Goal: Task Accomplishment & Management: Use online tool/utility

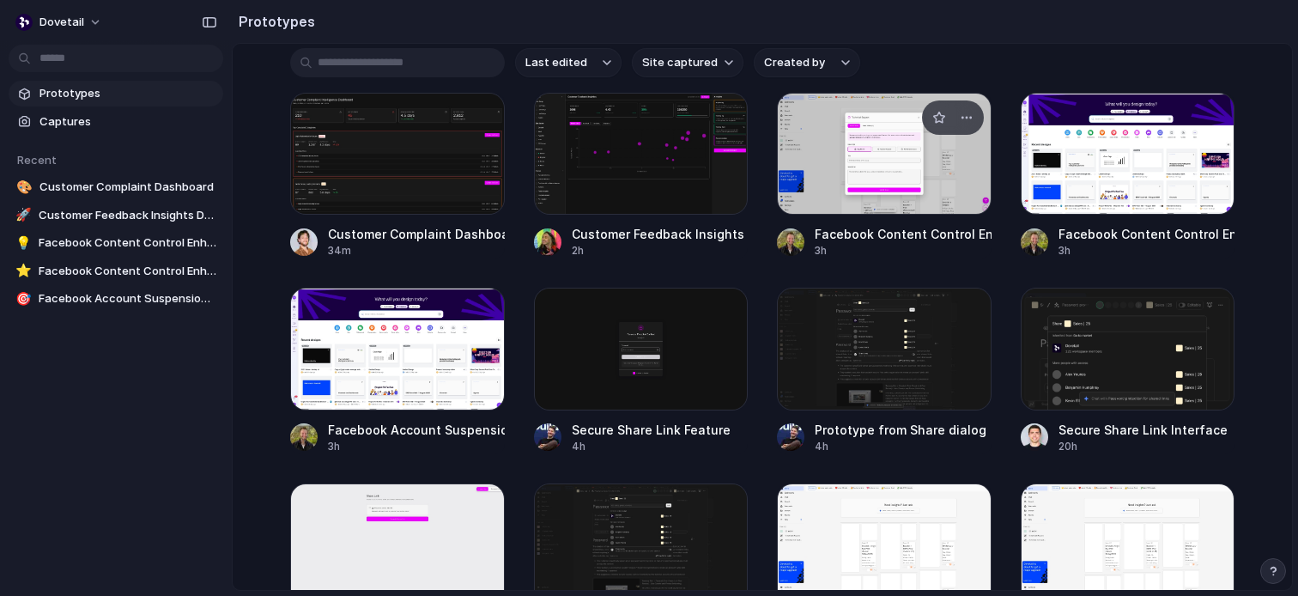
scroll to position [217, 0]
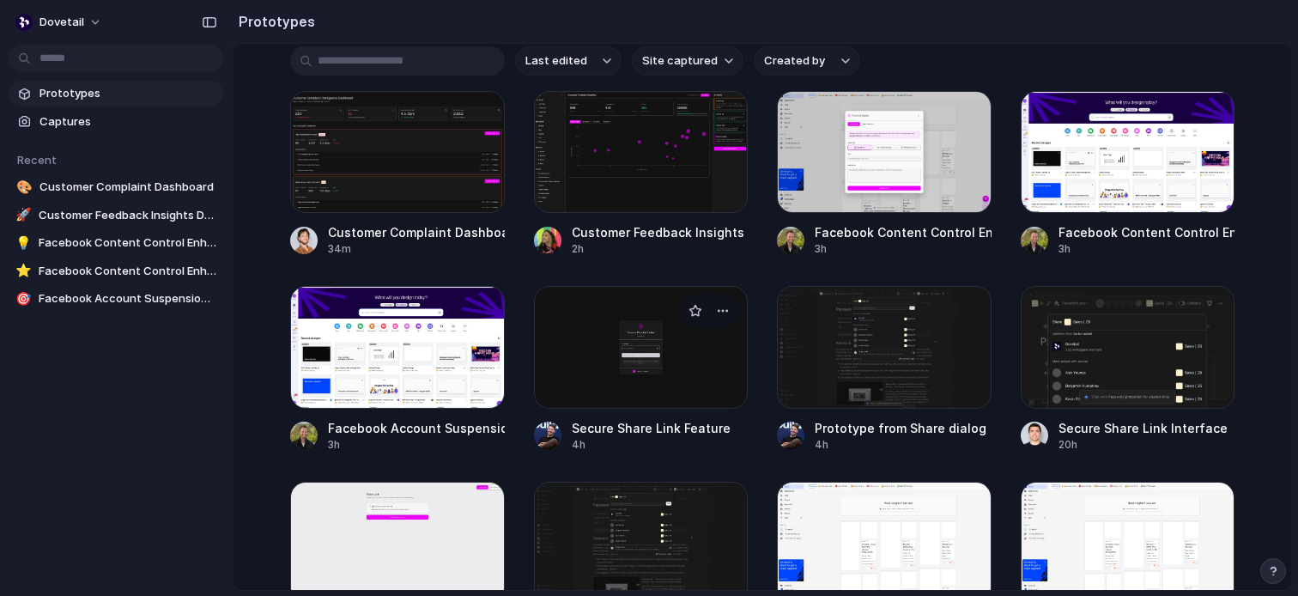
click at [658, 367] on div at bounding box center [641, 347] width 215 height 122
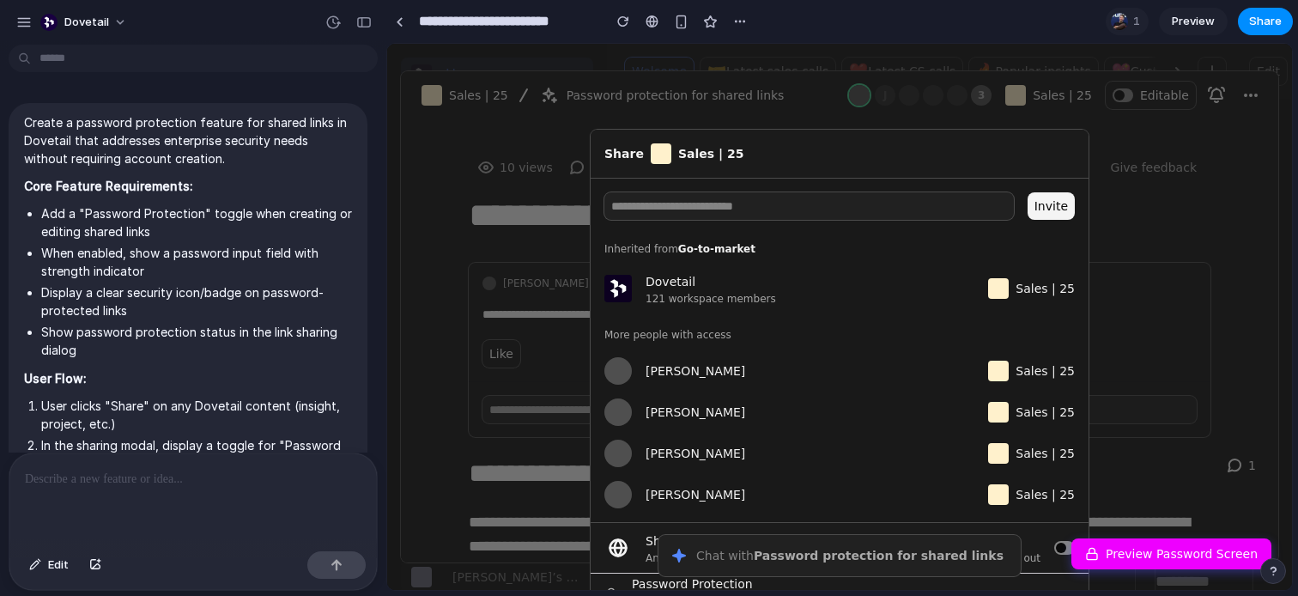
click at [650, 561] on div "Anyone can view all published insights in this project, even when logged out" at bounding box center [843, 558] width 395 height 14
click at [1197, 546] on button "Preview Password Screen" at bounding box center [1171, 553] width 200 height 31
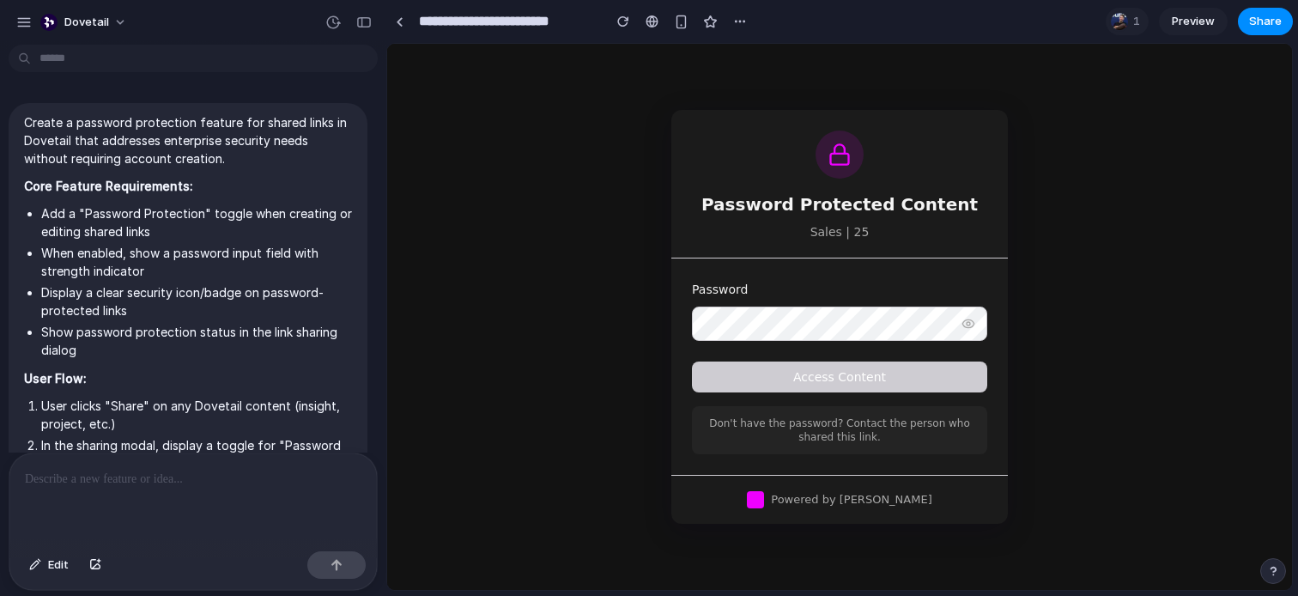
click at [1178, 282] on div "Password Protected Content Sales | 25 Password Access Content Don't have the pa…" at bounding box center [839, 317] width 905 height 546
click at [413, 27] on div "**********" at bounding box center [569, 21] width 367 height 31
click at [400, 25] on div at bounding box center [400, 21] width 8 height 9
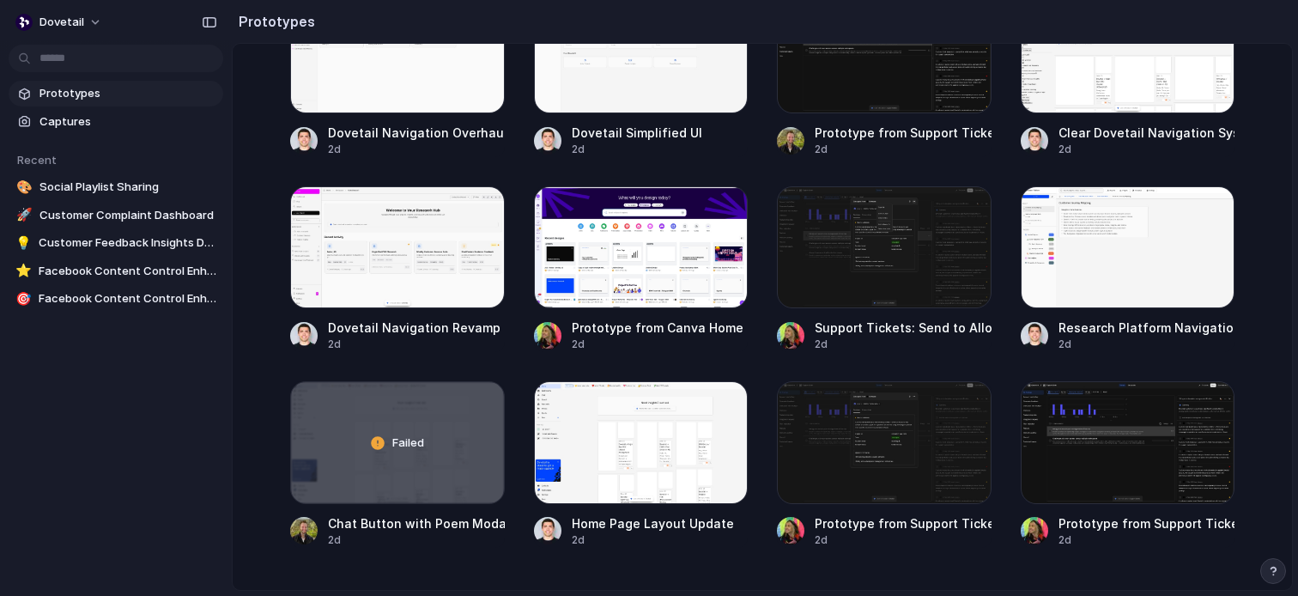
scroll to position [1291, 0]
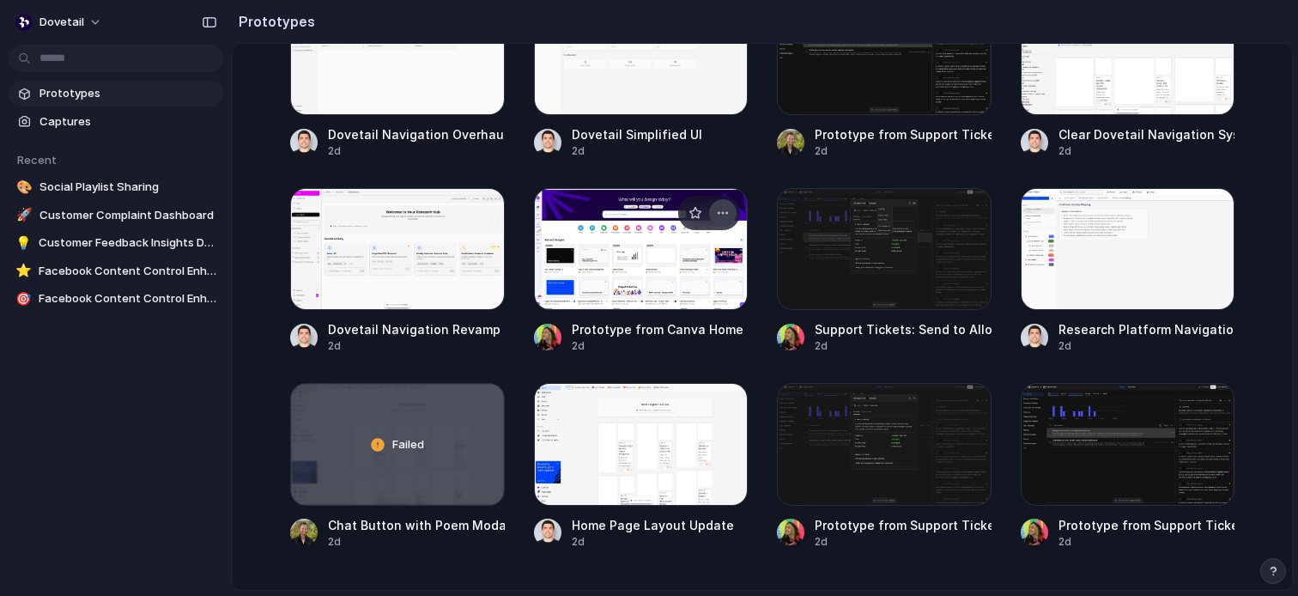
click at [723, 209] on div "button" at bounding box center [723, 213] width 14 height 14
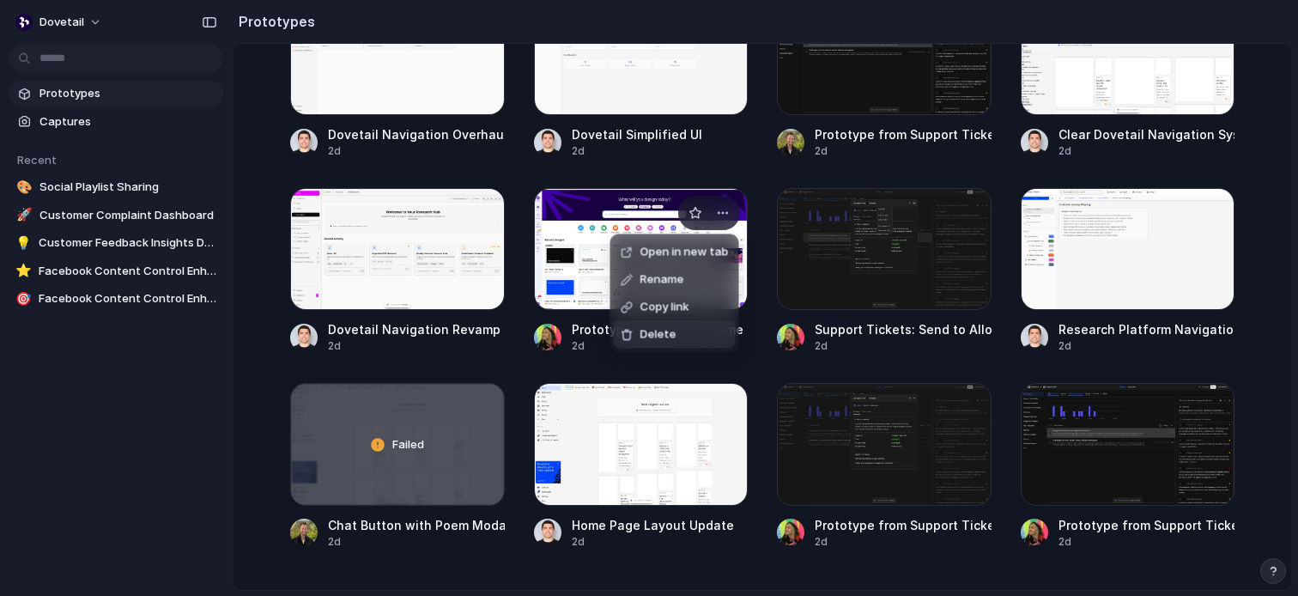
click at [677, 334] on li "Delete" at bounding box center [675, 334] width 122 height 27
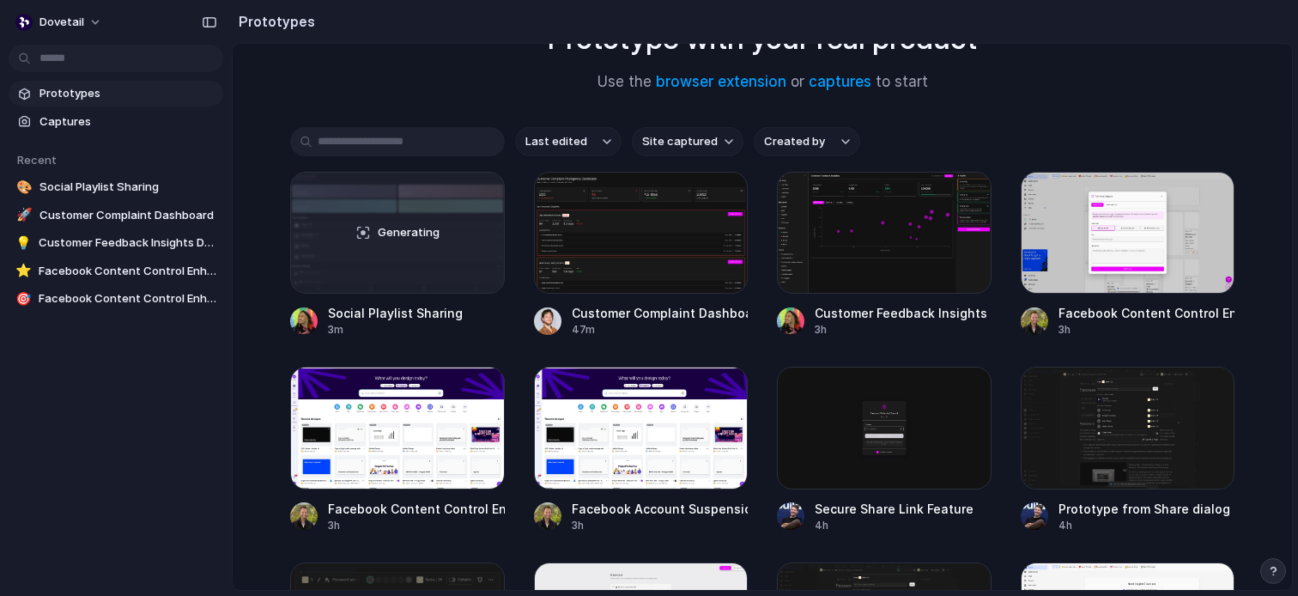
scroll to position [0, 0]
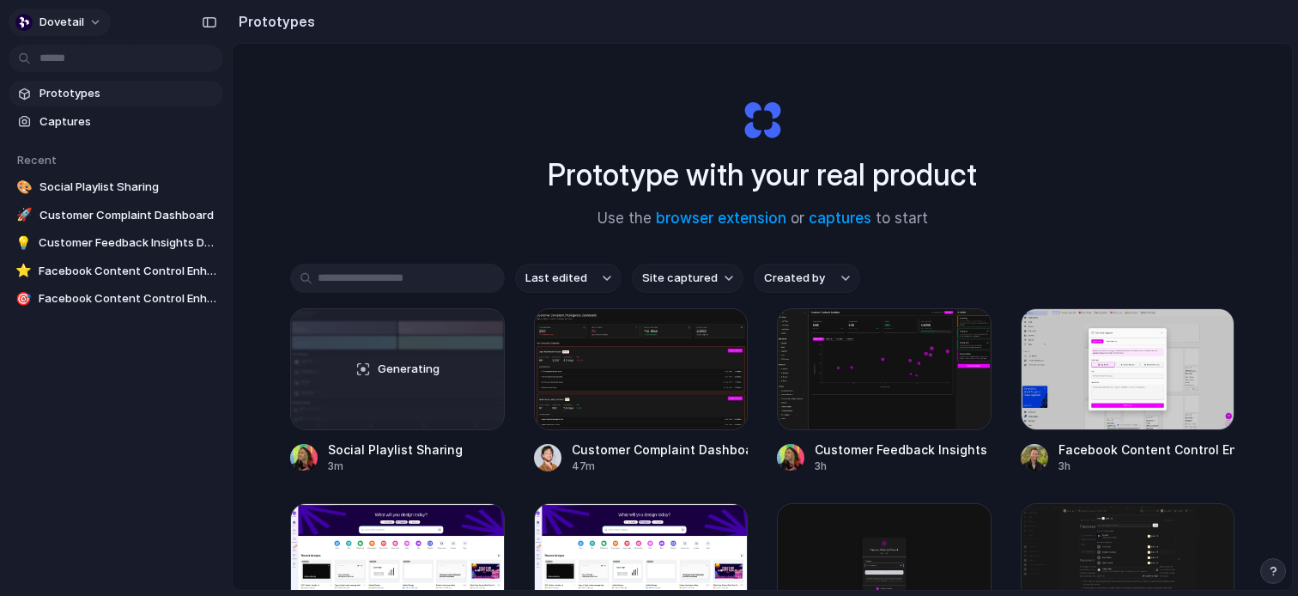
click at [48, 18] on span "dovetail" at bounding box center [61, 22] width 45 height 17
click at [321, 98] on div "Settings Invite members Change theme Sign out" at bounding box center [649, 298] width 1298 height 596
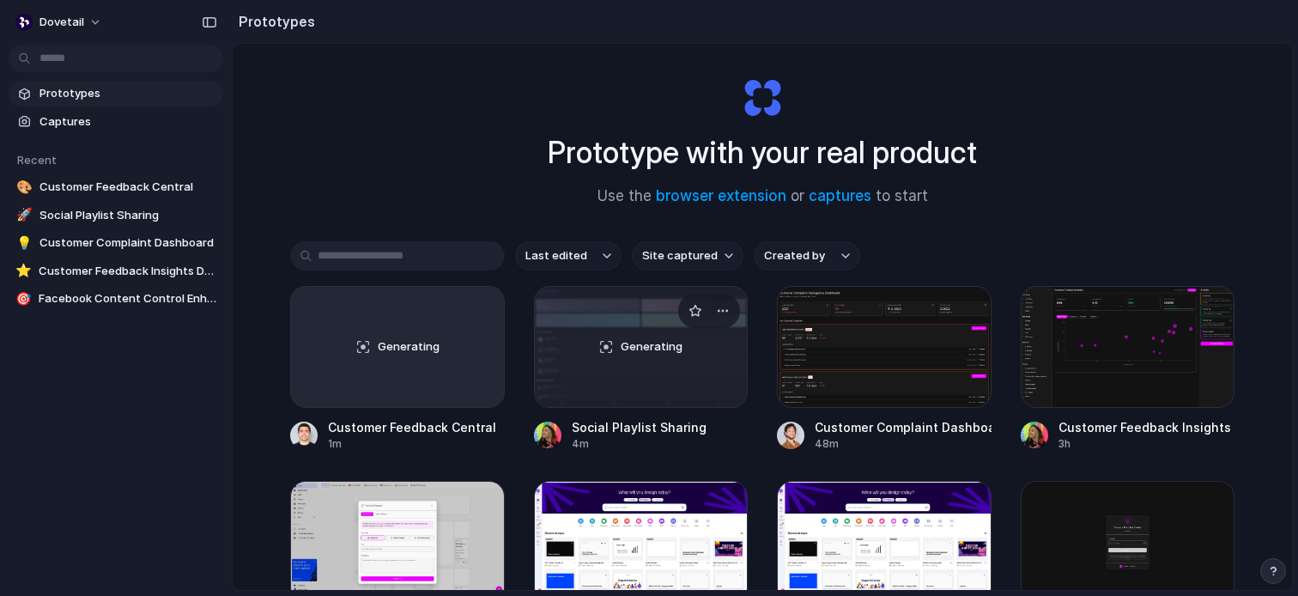
scroll to position [28, 0]
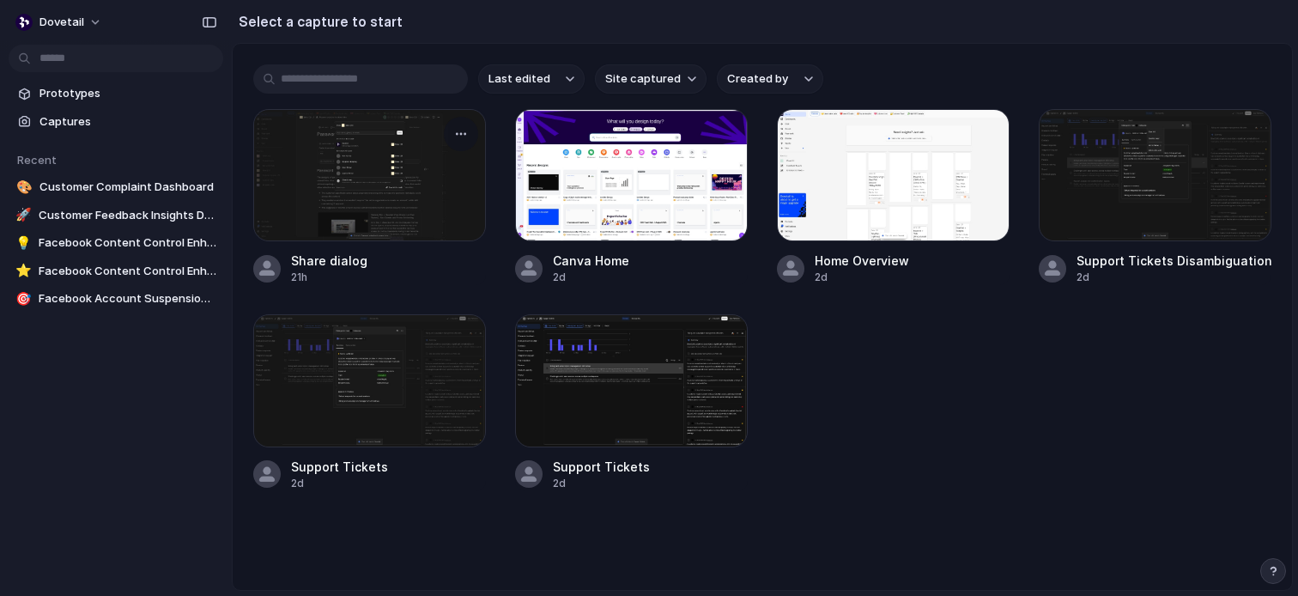
click at [377, 171] on div at bounding box center [369, 175] width 233 height 132
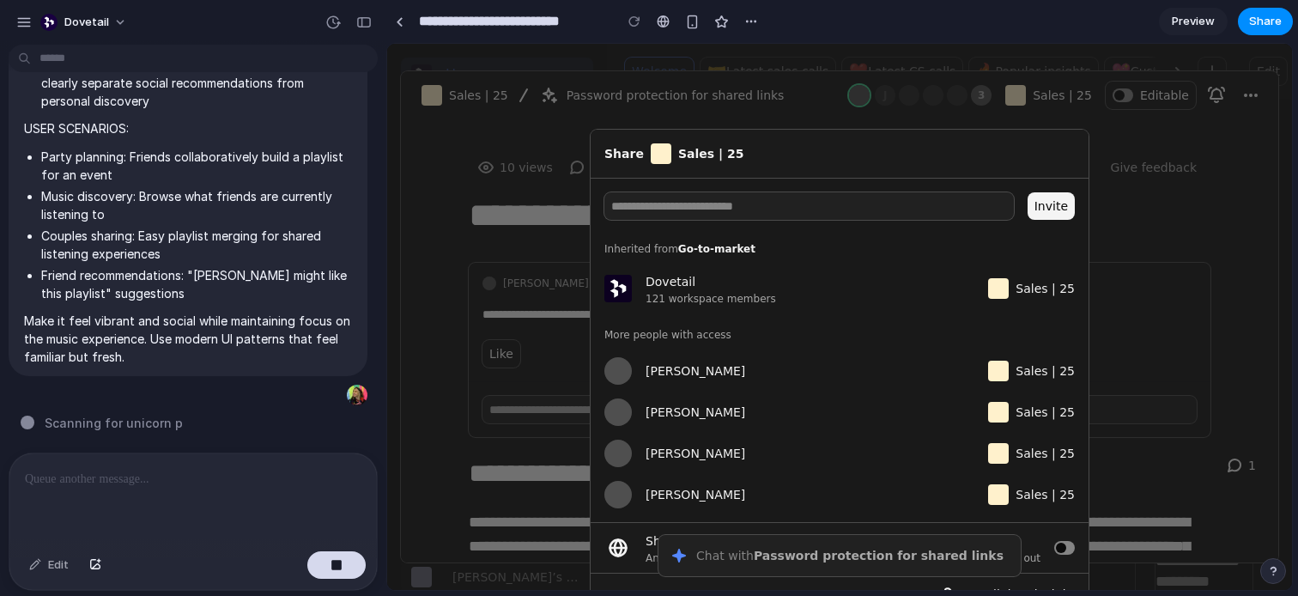
type input "**********"
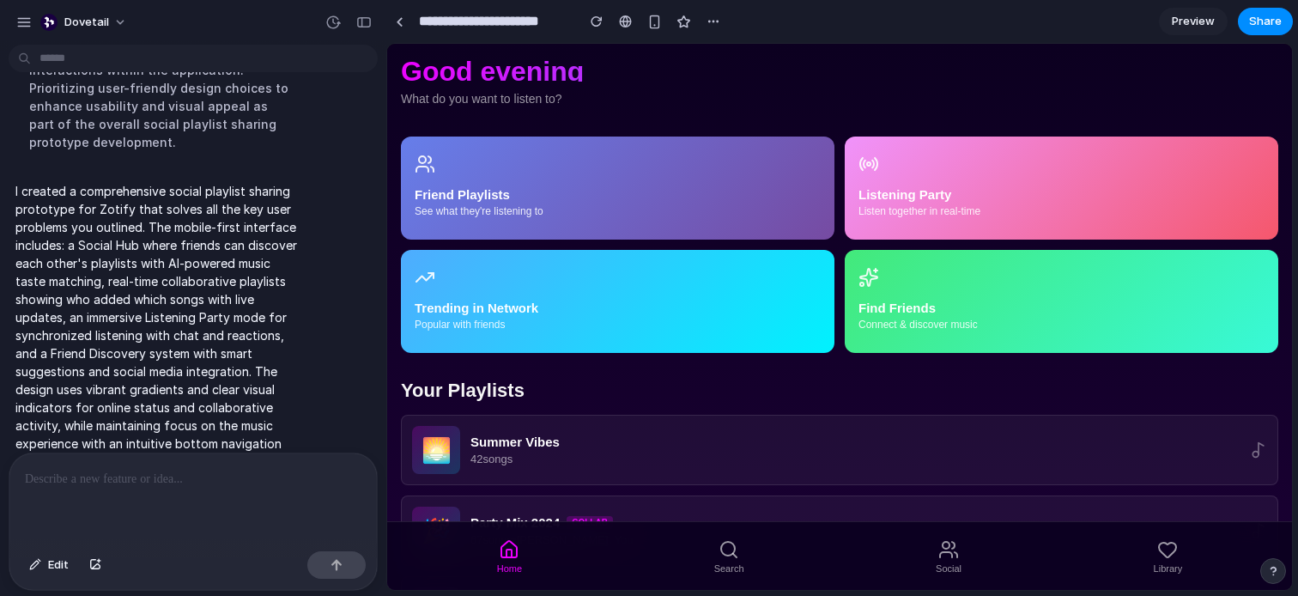
click at [1202, 11] on link "Preview" at bounding box center [1193, 21] width 69 height 27
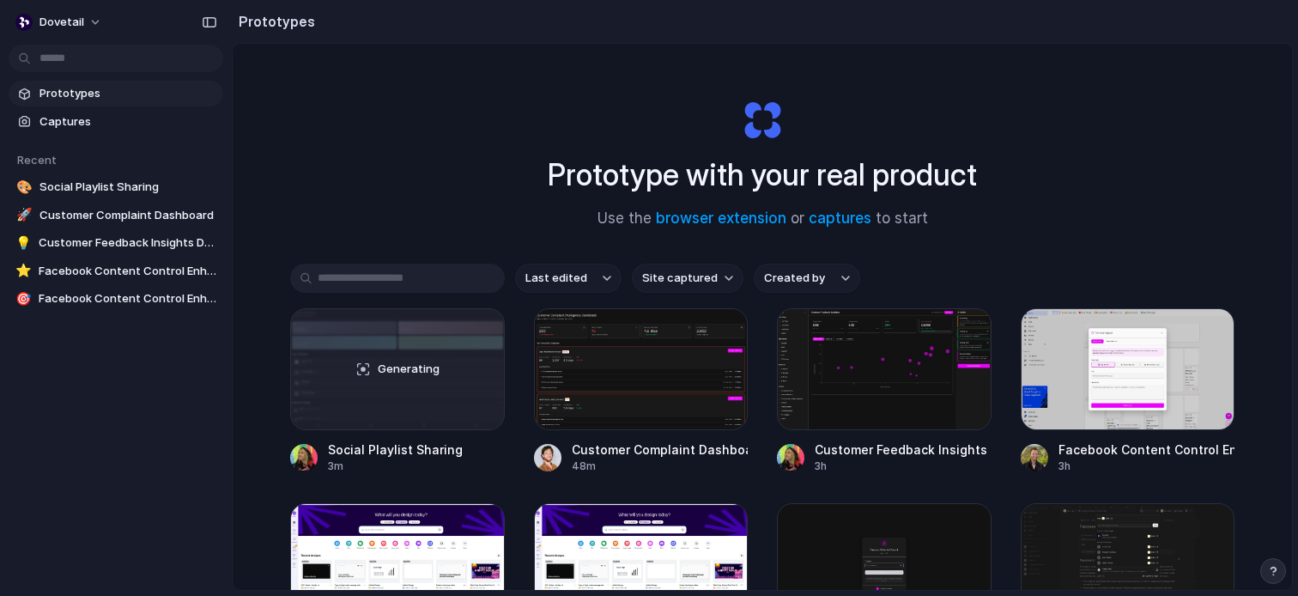
click at [107, 57] on body "dovetail Prototypes Captures Recent 🎨 Social Playlist Sharing 🚀 Customer Compla…" at bounding box center [649, 298] width 1298 height 596
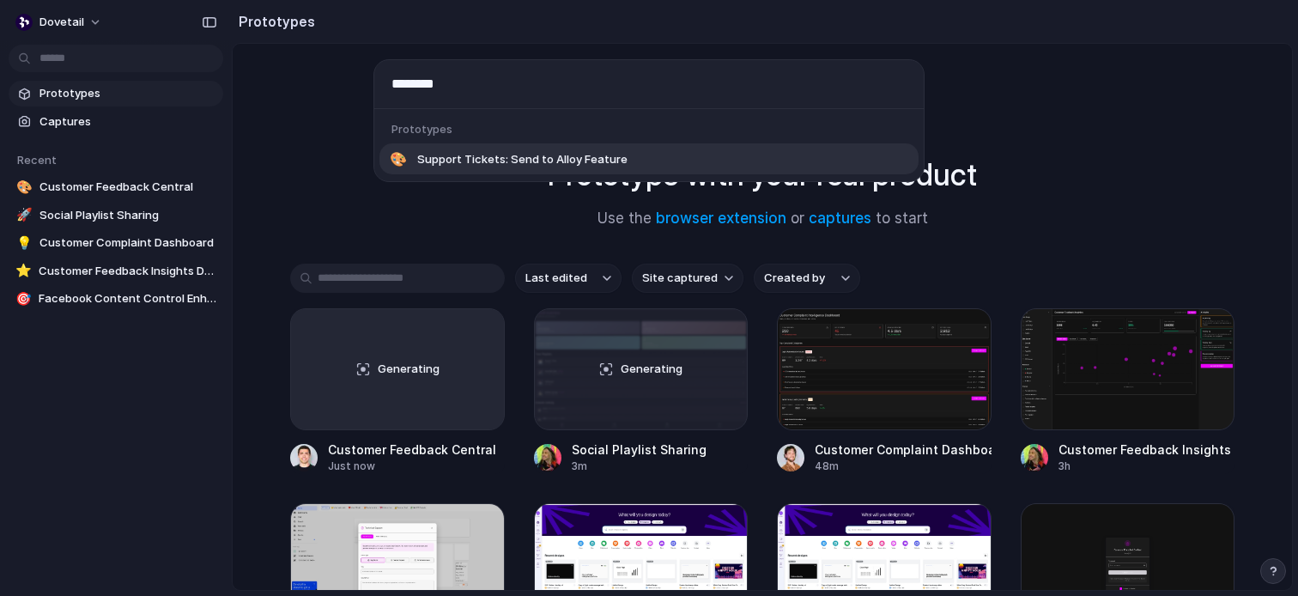
type input "*********"
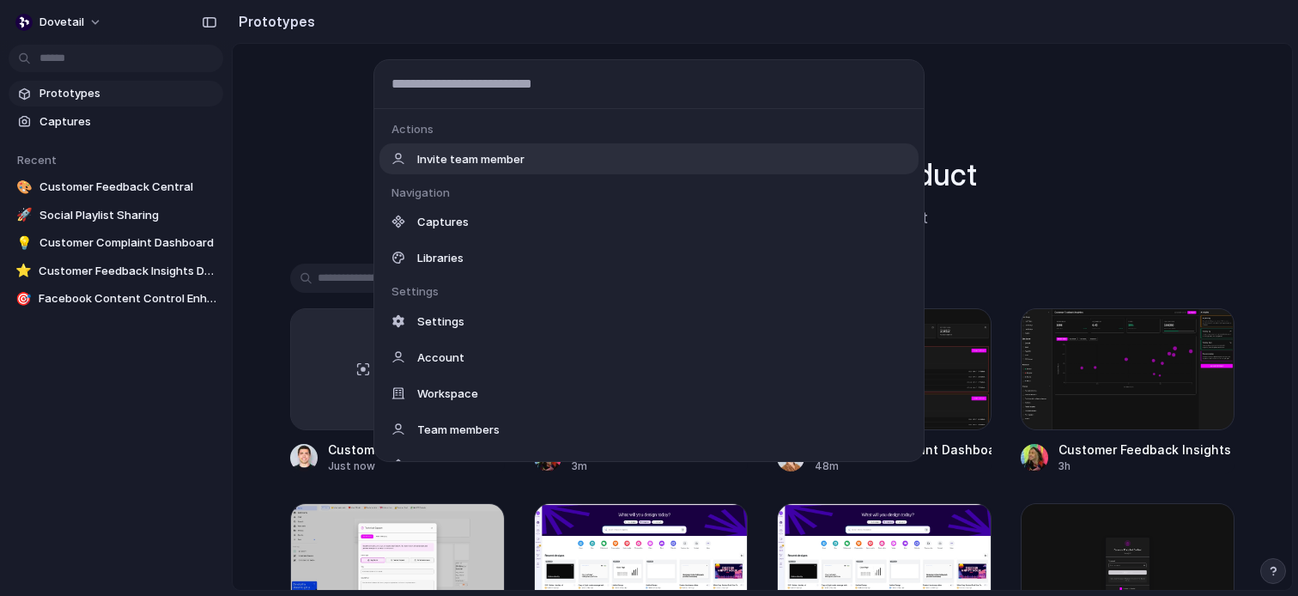
scroll to position [1335, 0]
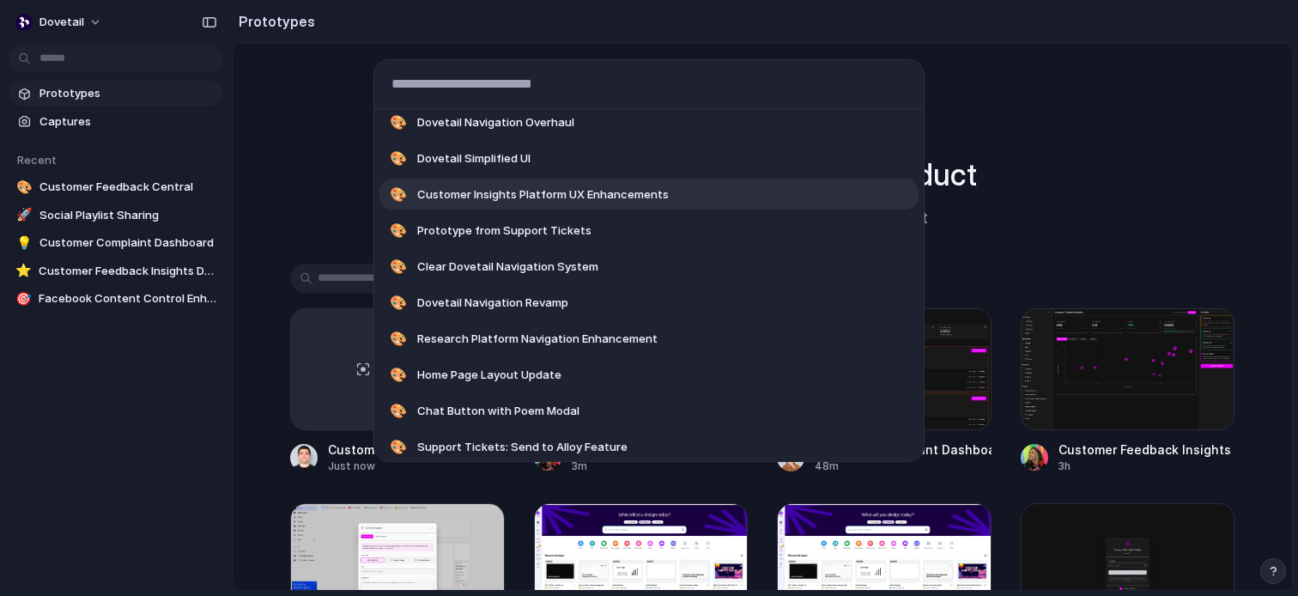
click at [295, 144] on div "Actions Invite team member Navigation Captures Libraries Settings Settings Acco…" at bounding box center [649, 298] width 1298 height 596
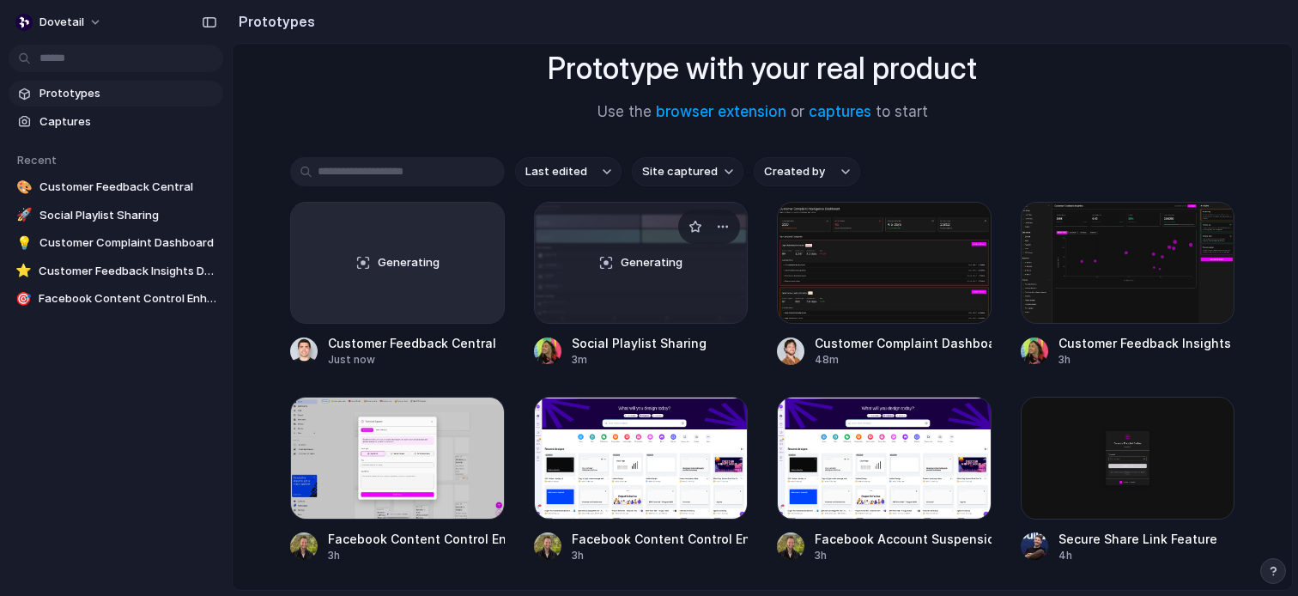
scroll to position [112, 0]
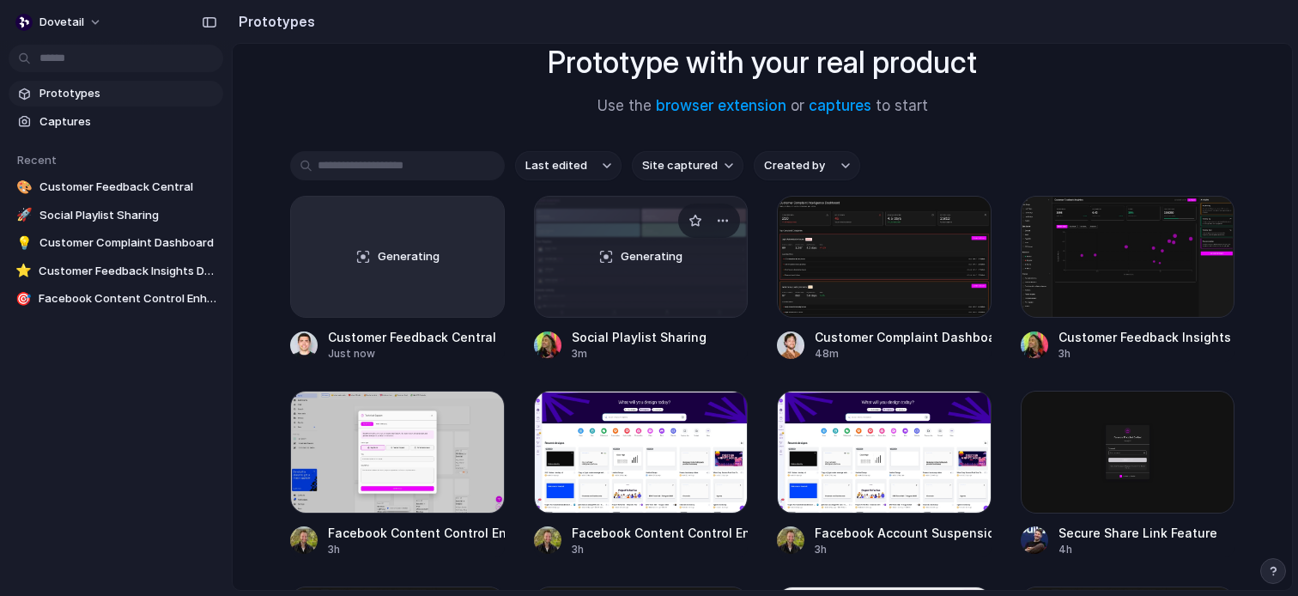
click at [675, 284] on div "Generating" at bounding box center [641, 257] width 213 height 120
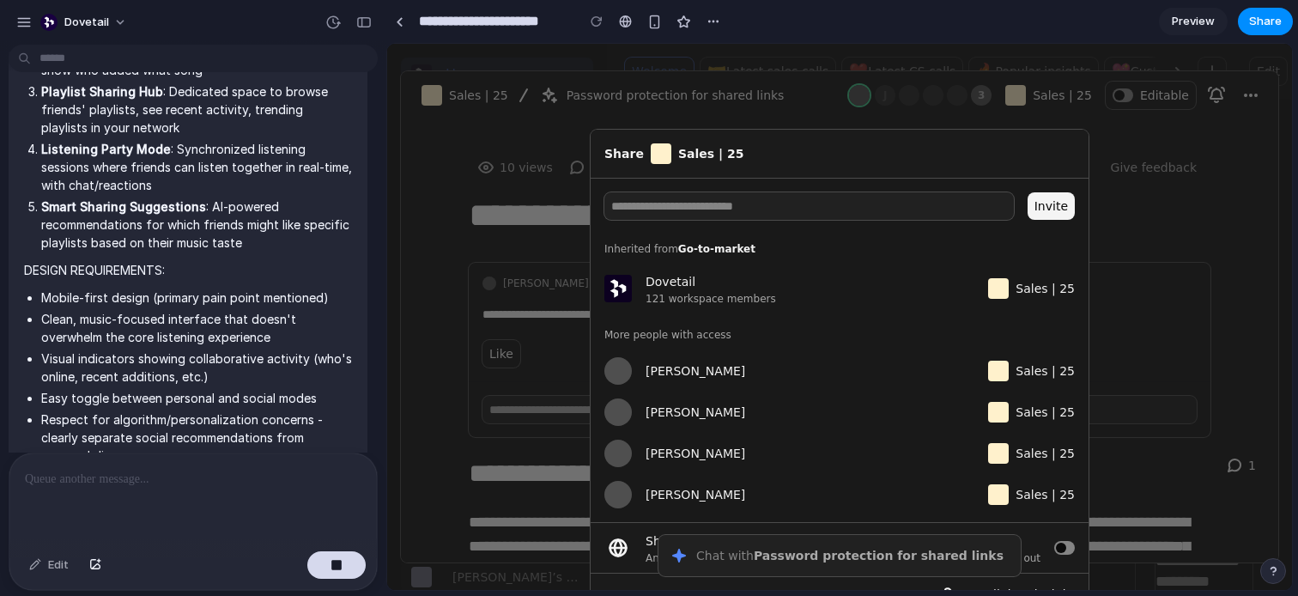
scroll to position [819, 0]
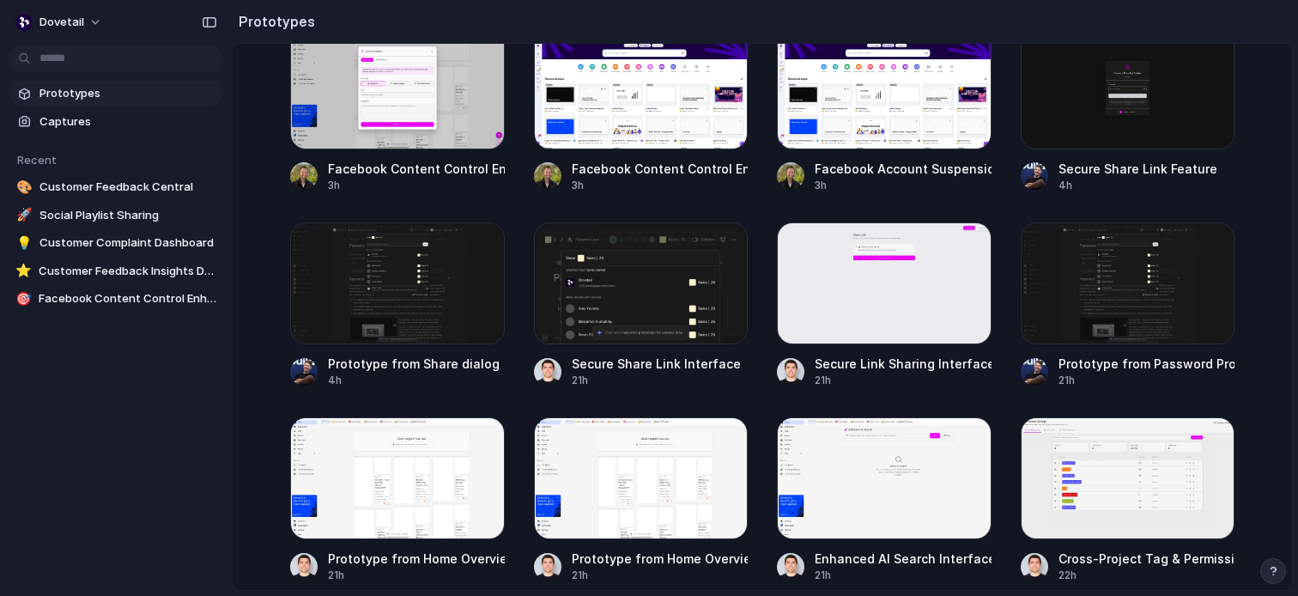
scroll to position [487, 0]
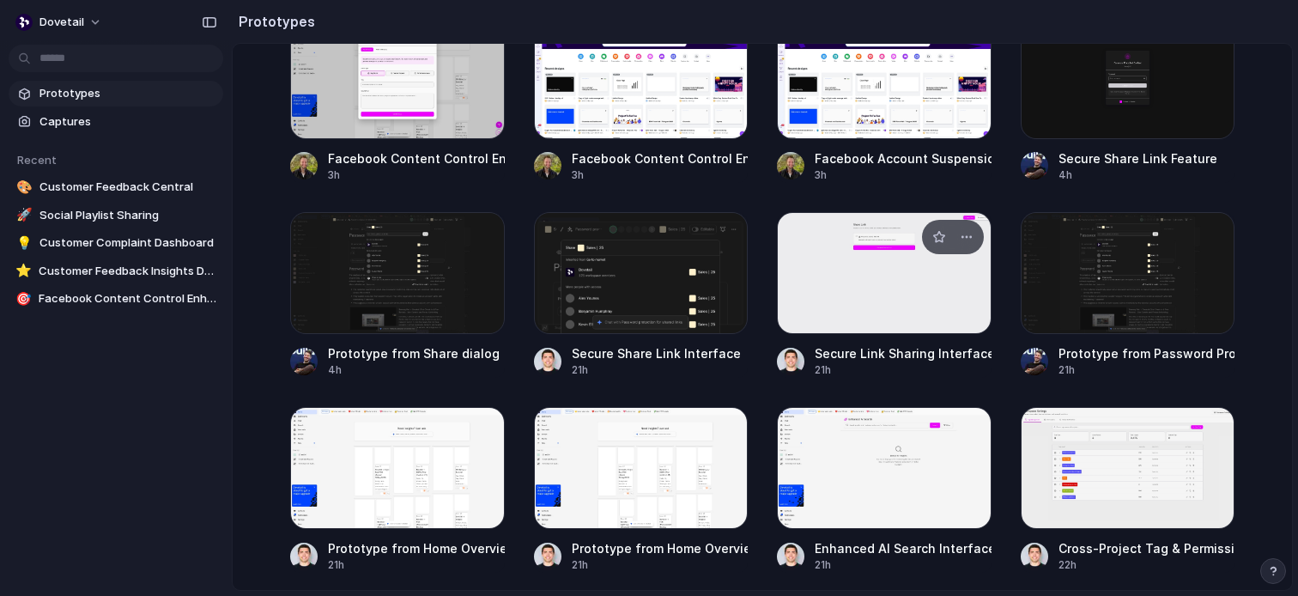
click at [910, 269] on div at bounding box center [884, 273] width 215 height 122
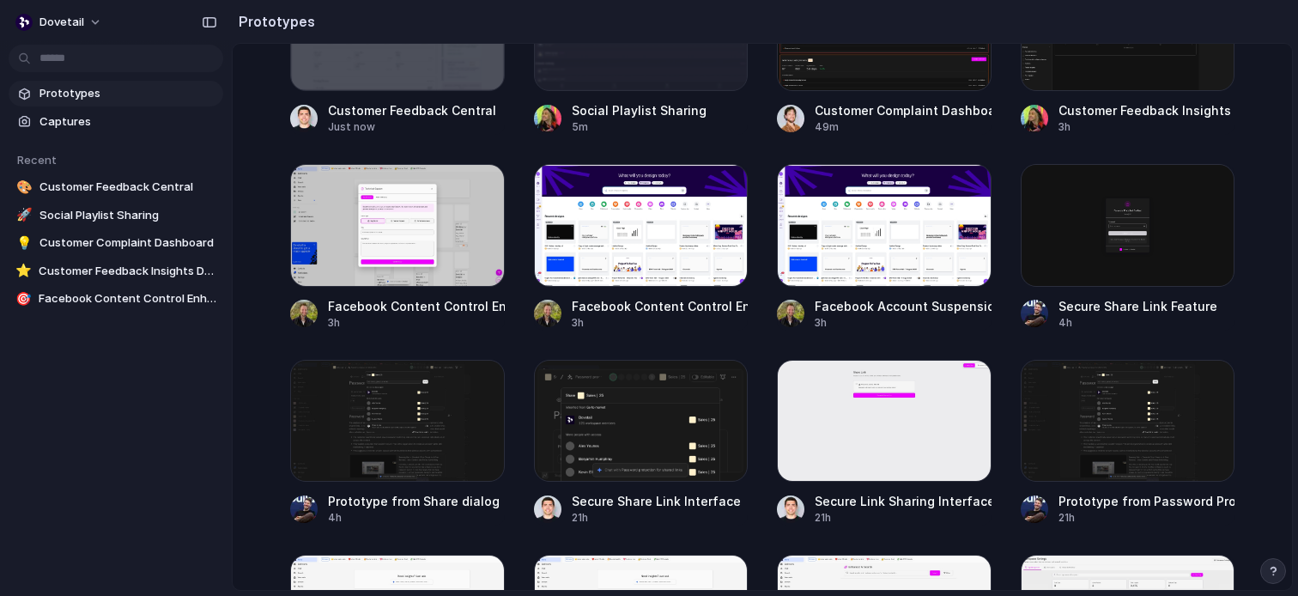
scroll to position [344, 0]
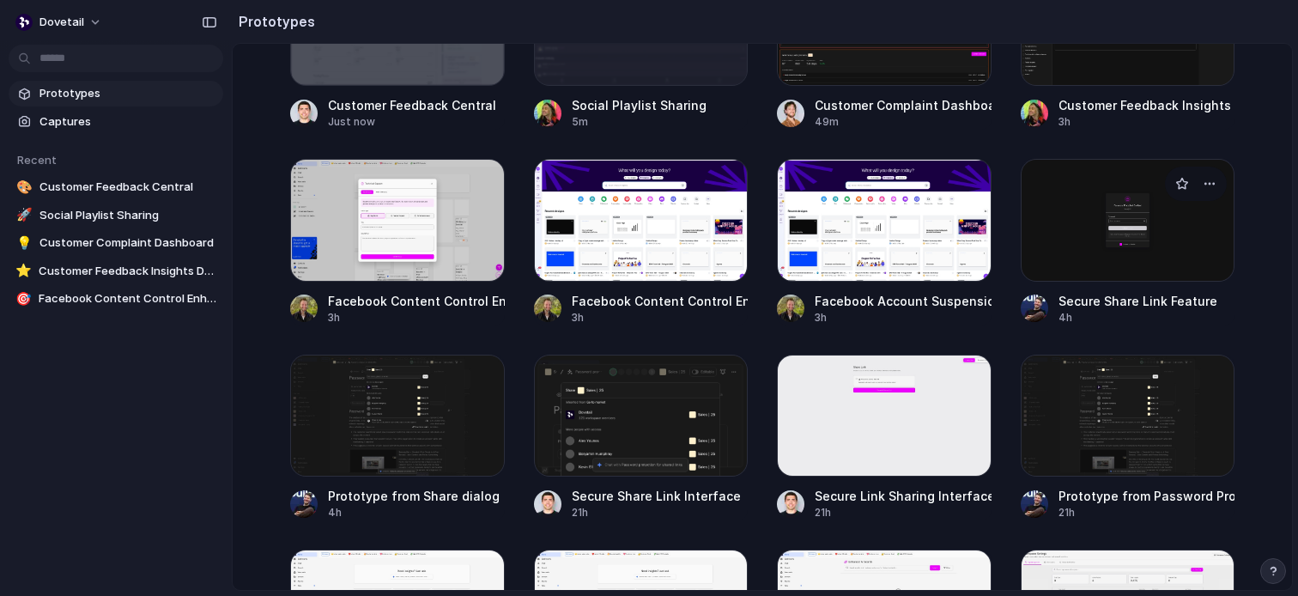
click at [1082, 209] on div at bounding box center [1128, 220] width 215 height 122
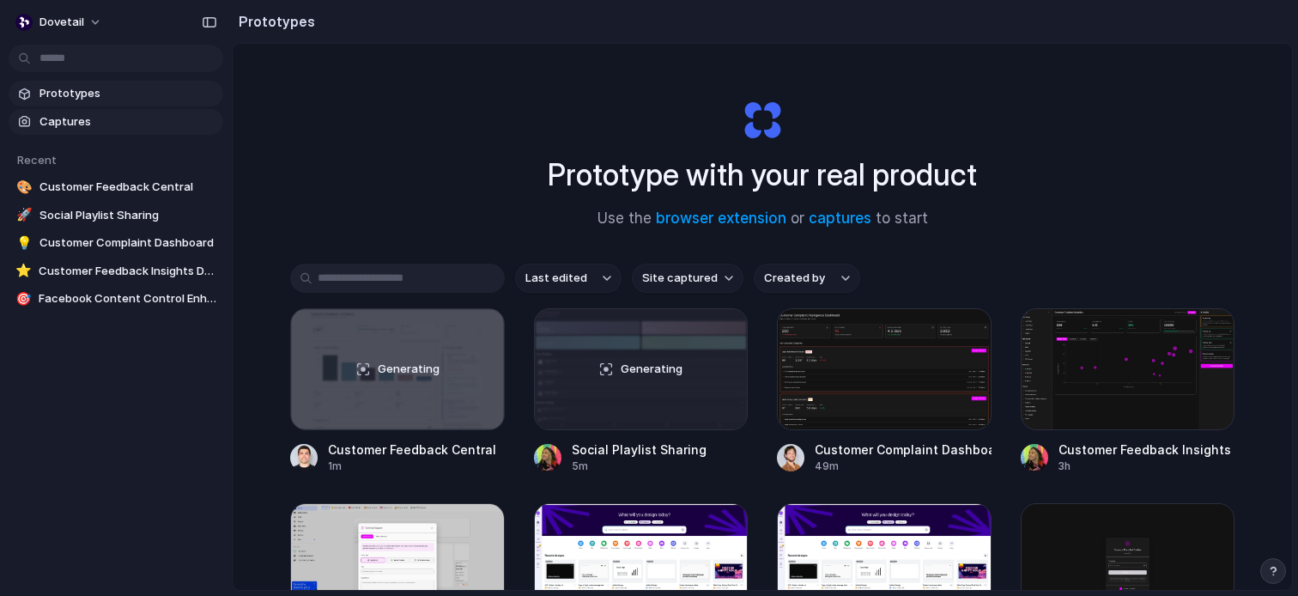
click at [167, 114] on span "Captures" at bounding box center [127, 121] width 177 height 17
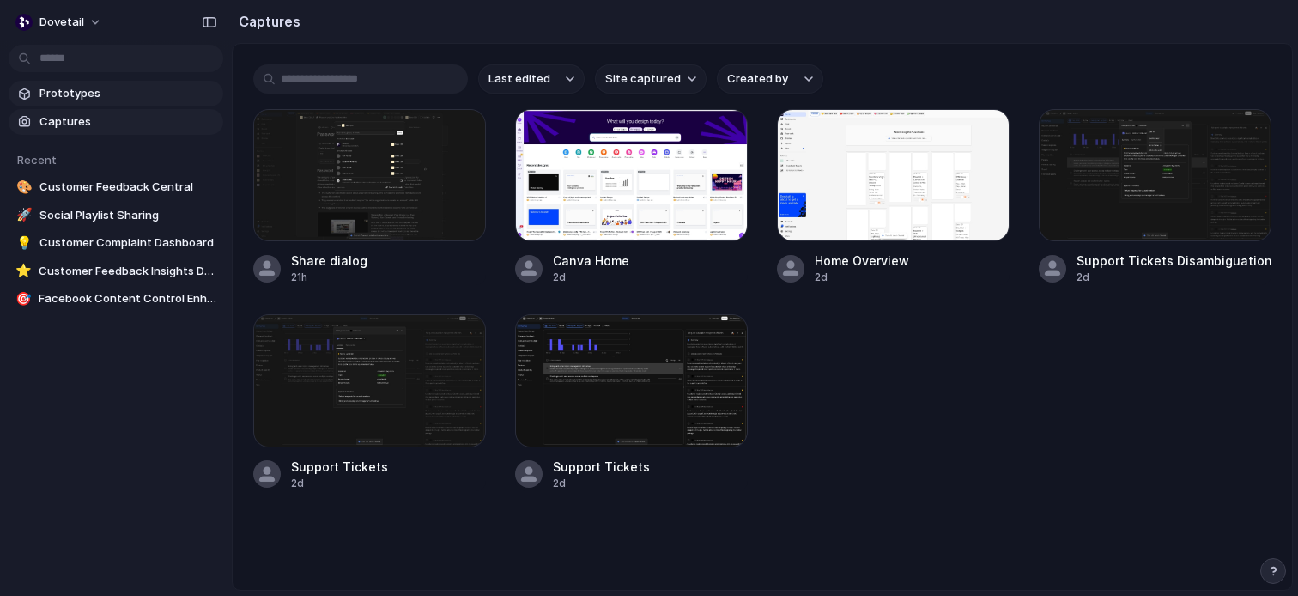
click at [82, 88] on span "Prototypes" at bounding box center [127, 93] width 177 height 17
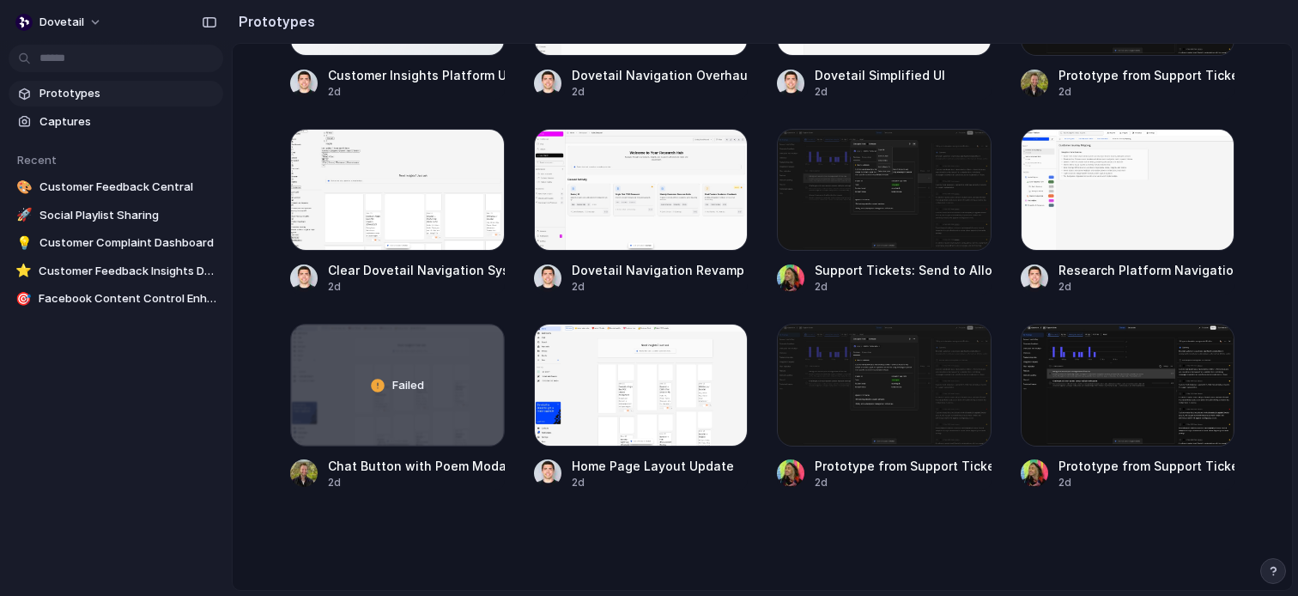
scroll to position [1358, 0]
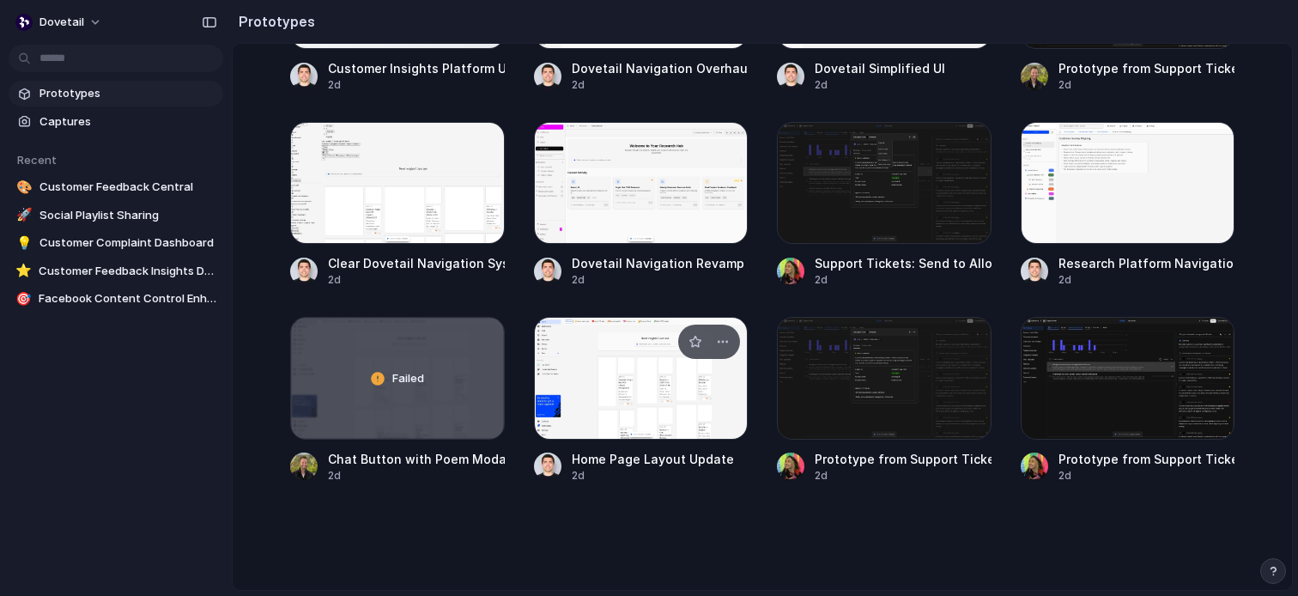
click at [644, 362] on div at bounding box center [641, 378] width 215 height 122
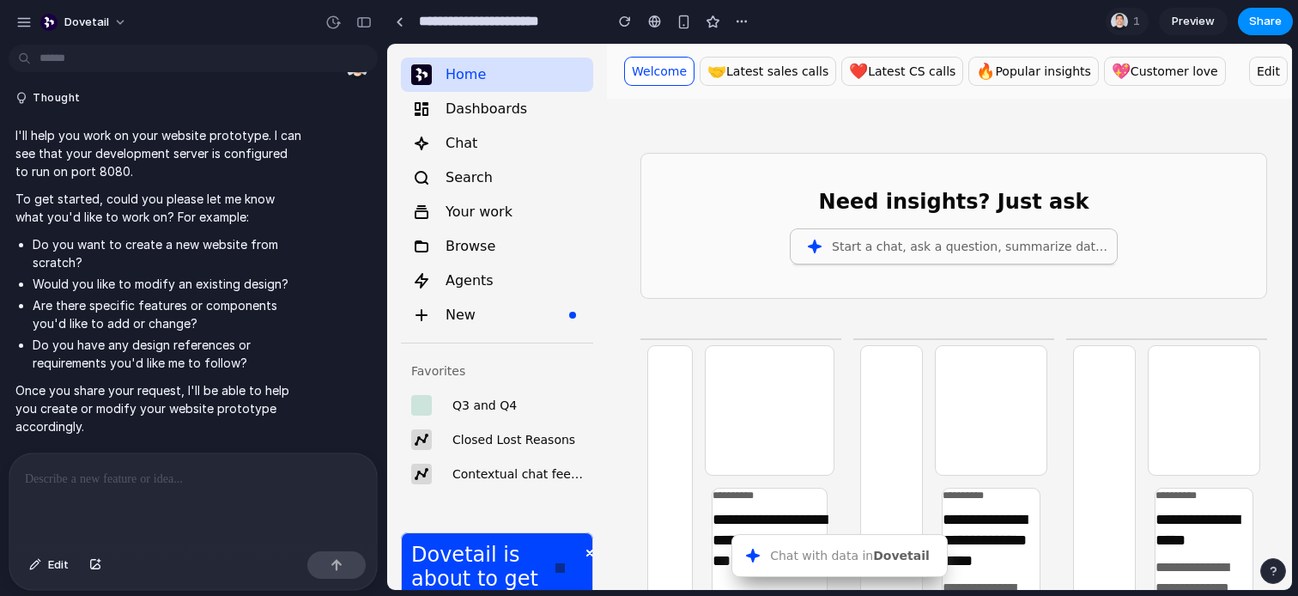
click at [979, 241] on div "Start a chat, ask a question, summarize data..." at bounding box center [971, 246] width 278 height 21
click at [944, 287] on div "Need insights? Just ask Start a chat, ask a question, summarize data..." at bounding box center [953, 226] width 625 height 144
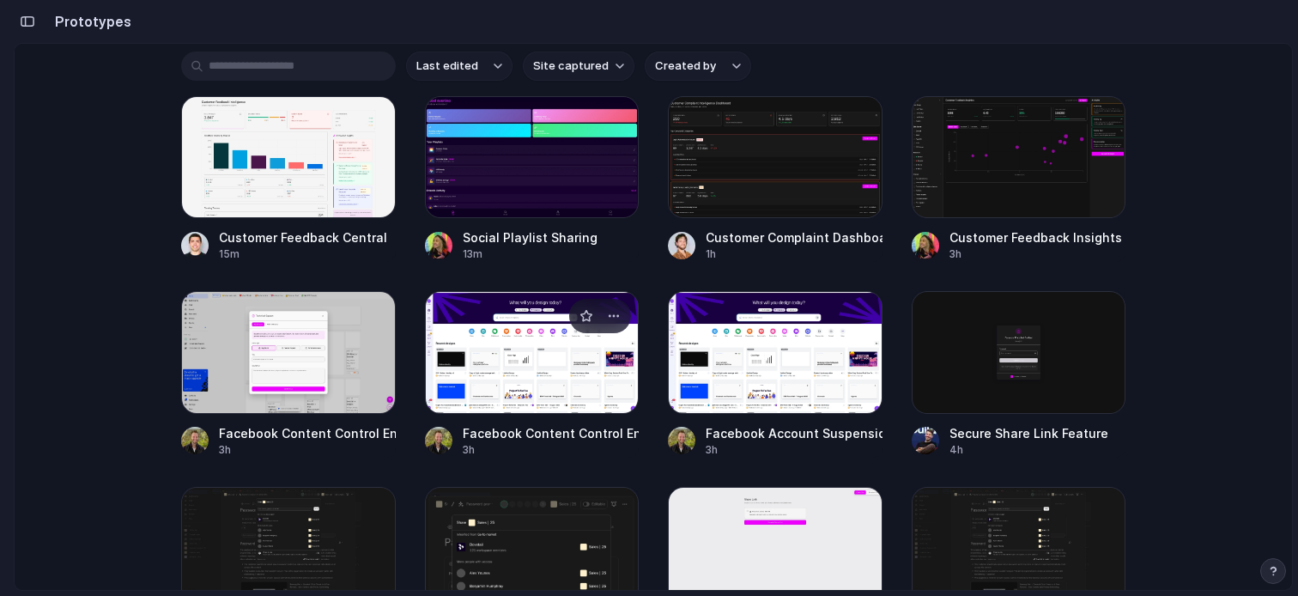
scroll to position [213, 0]
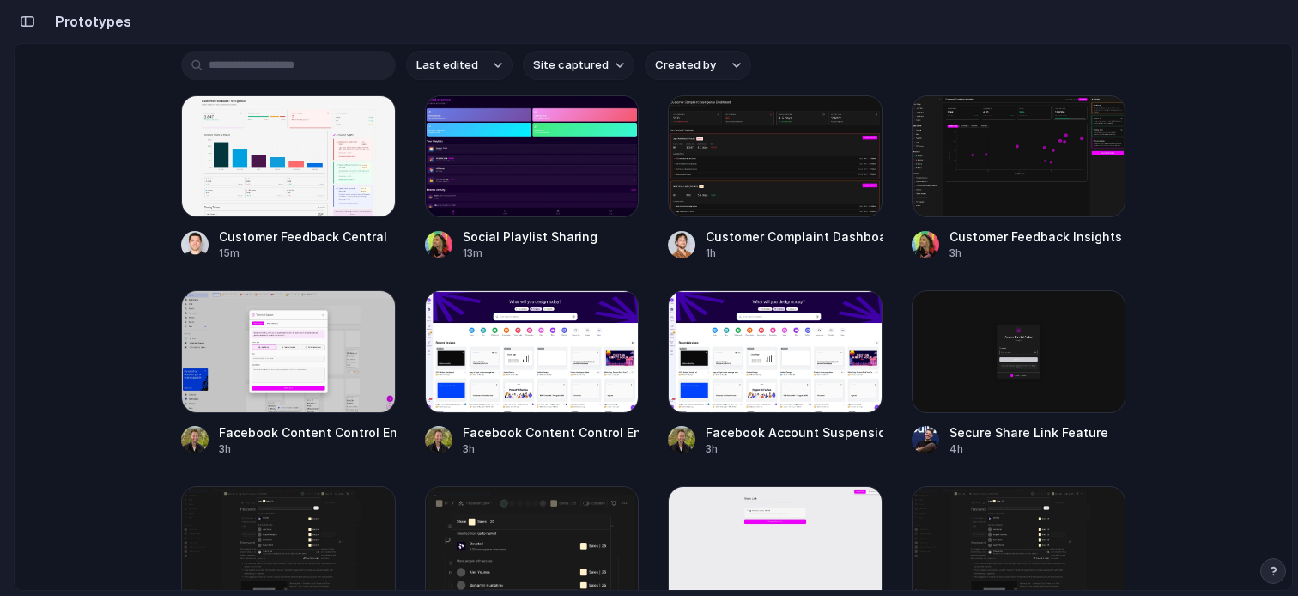
click at [1229, 337] on div "Prototype with your real product Use the browser extension or captures to start…" at bounding box center [654, 149] width 1278 height 637
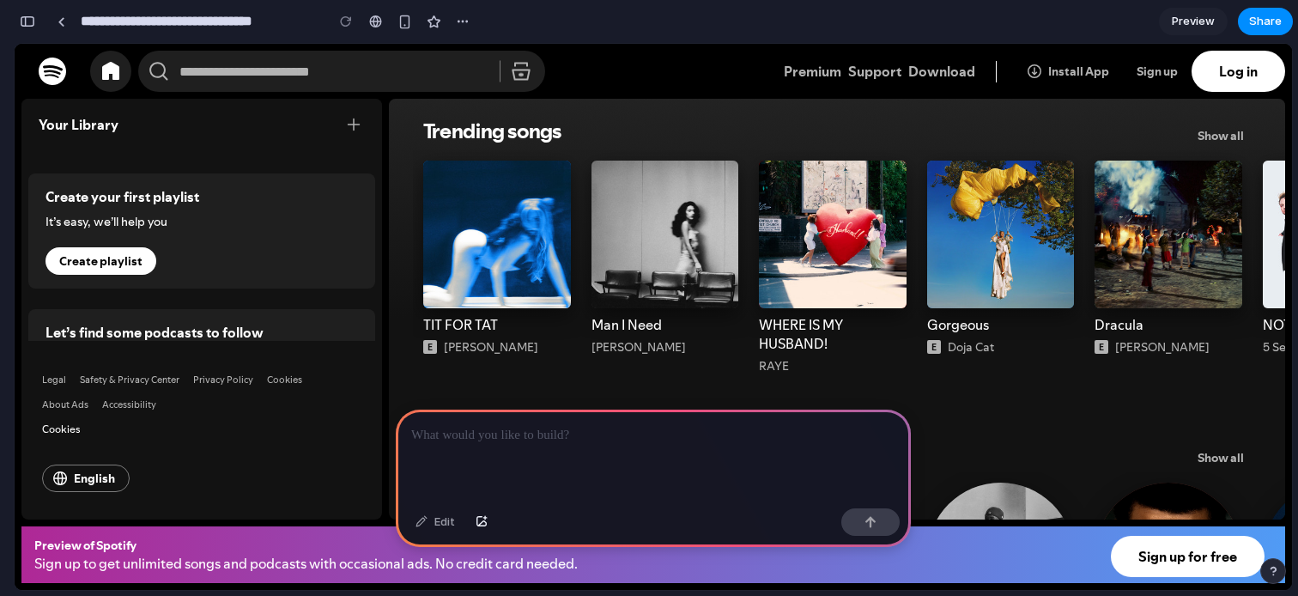
click at [43, 24] on div "**********" at bounding box center [245, 22] width 462 height 38
click at [25, 14] on button "button" at bounding box center [27, 21] width 27 height 27
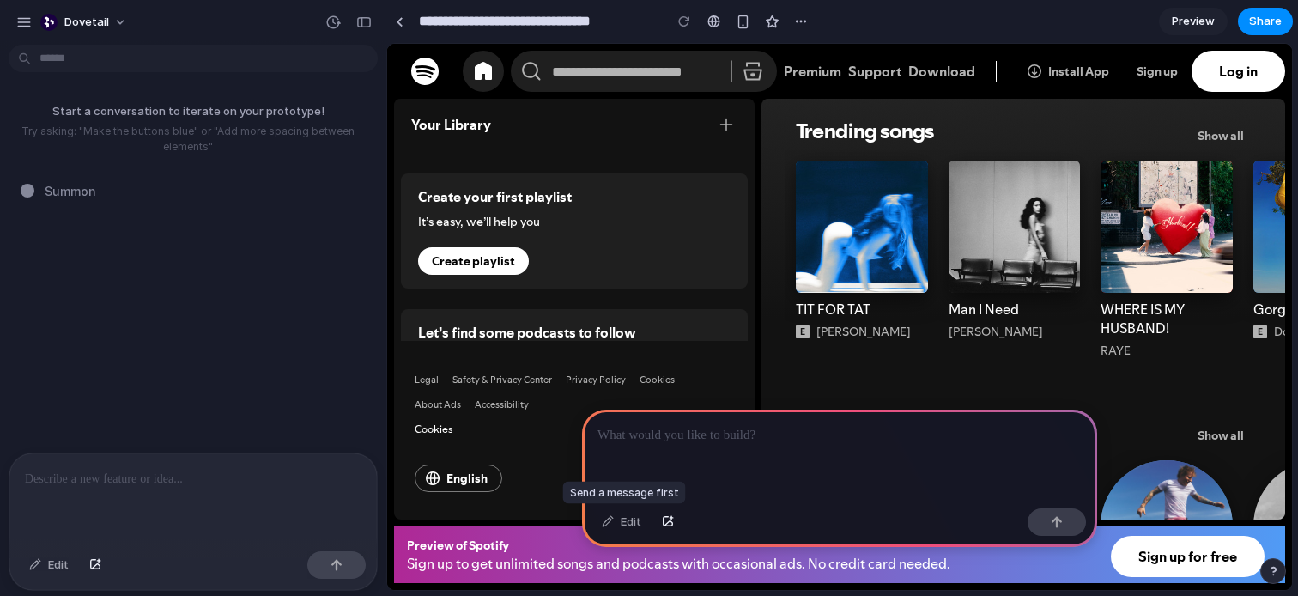
click at [633, 517] on div "Edit" at bounding box center [621, 521] width 57 height 27
click at [628, 523] on div "Edit" at bounding box center [621, 521] width 57 height 27
click at [54, 564] on div "Edit" at bounding box center [49, 564] width 57 height 27
click at [367, 9] on button "button" at bounding box center [363, 22] width 27 height 27
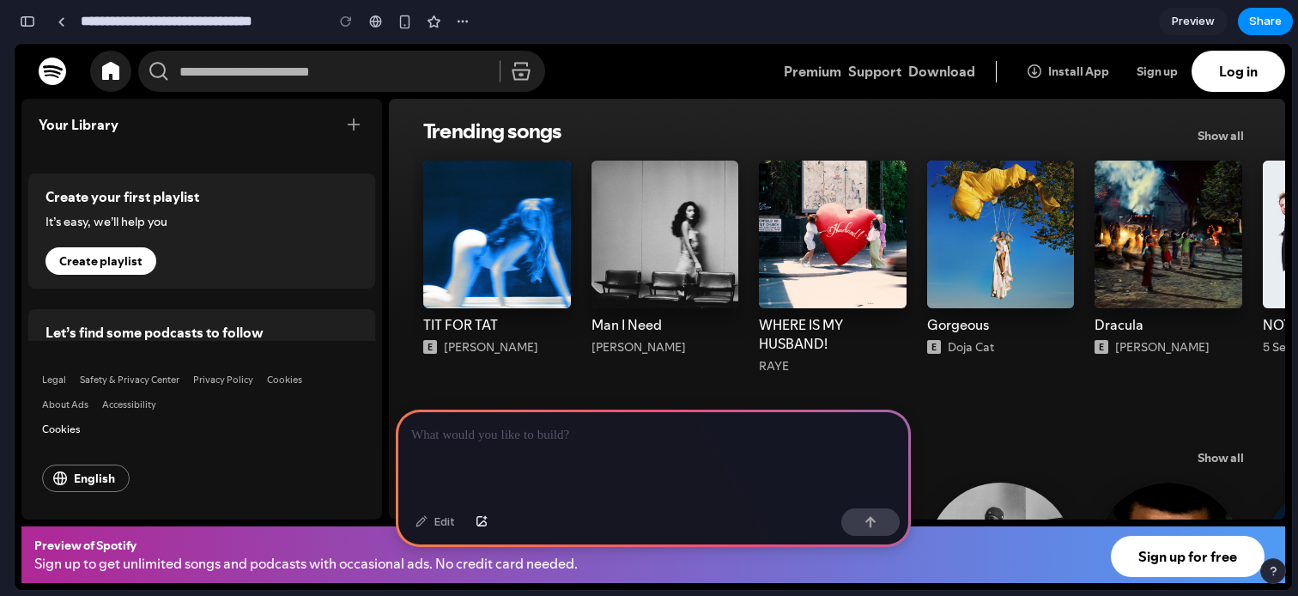
click at [20, 32] on button "button" at bounding box center [27, 21] width 27 height 27
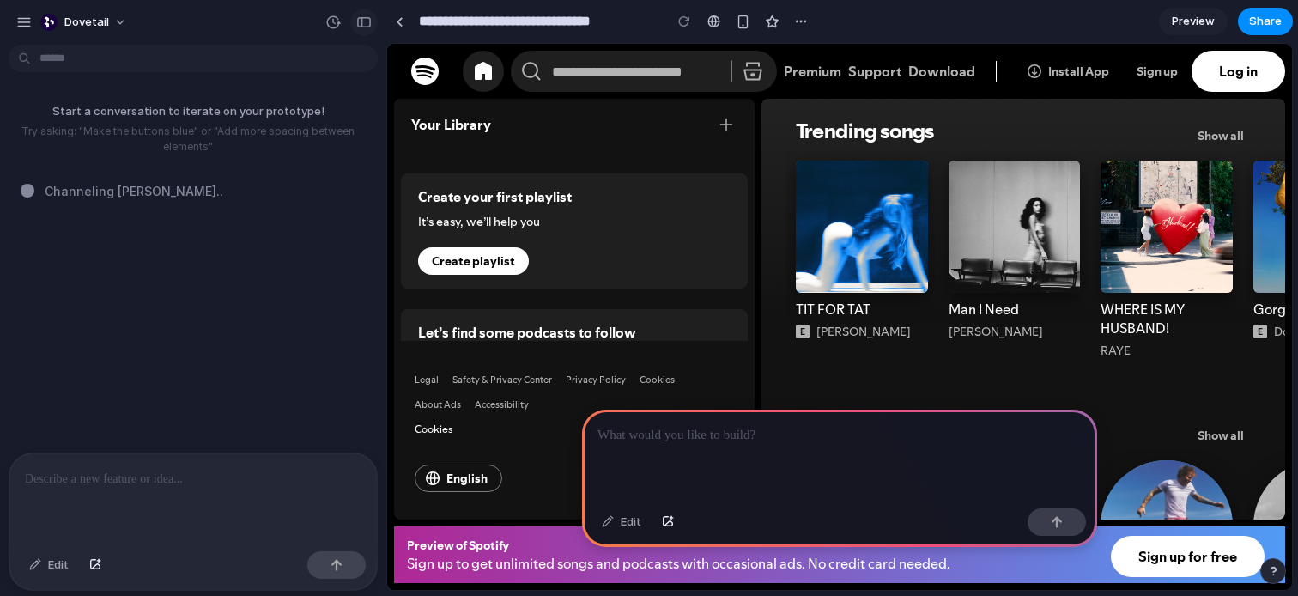
click at [362, 11] on button "button" at bounding box center [363, 22] width 27 height 27
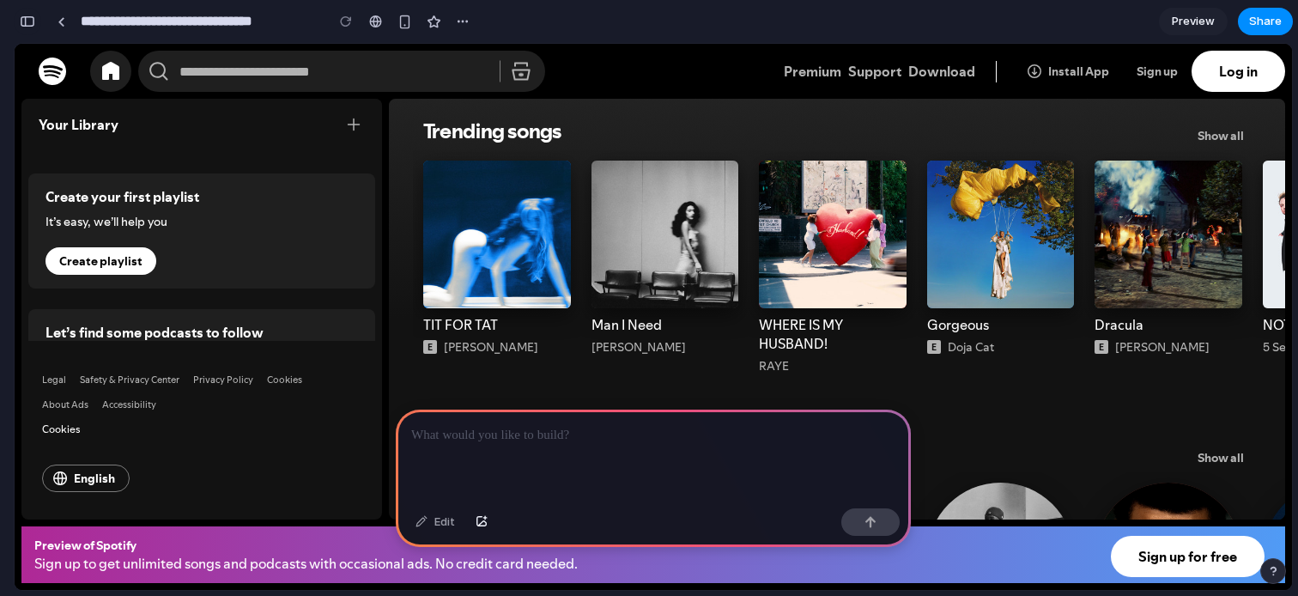
click at [20, 14] on button "button" at bounding box center [27, 21] width 27 height 27
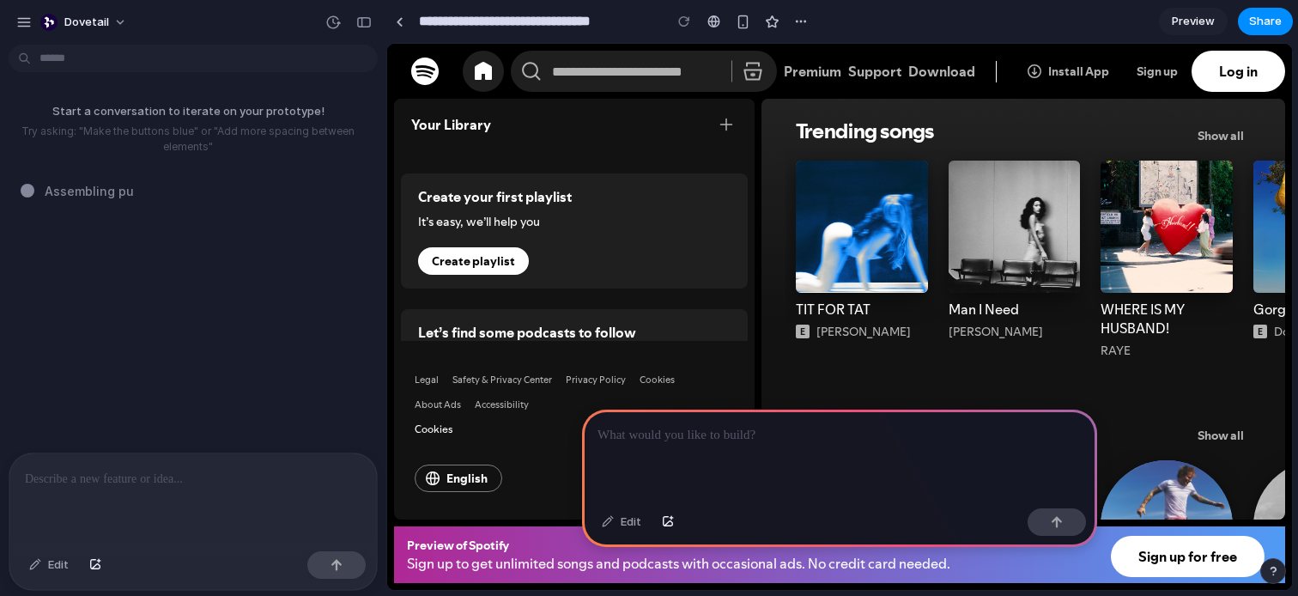
click at [708, 450] on div at bounding box center [839, 456] width 515 height 92
click at [386, 261] on main "Edit Chat Preview" at bounding box center [839, 317] width 907 height 548
drag, startPoint x: 388, startPoint y: 53, endPoint x: 241, endPoint y: 66, distance: 147.4
click at [387, 66] on html "Skip to main content Spotify What do you want to play? ⌘ K Premium Support Down…" at bounding box center [839, 317] width 905 height 546
drag, startPoint x: 388, startPoint y: 291, endPoint x: 226, endPoint y: 291, distance: 162.3
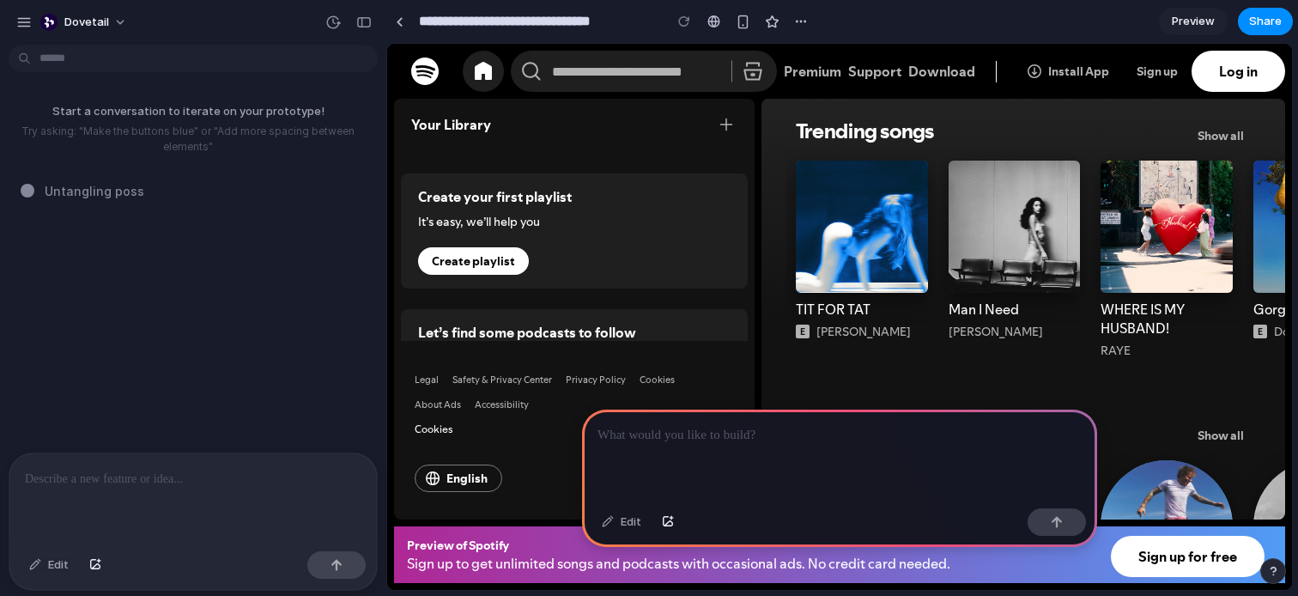
click at [387, 291] on html "Skip to main content Spotify What do you want to play? ⌘ K Premium Support Down…" at bounding box center [839, 317] width 905 height 546
click at [362, 21] on div "button" at bounding box center [363, 22] width 15 height 12
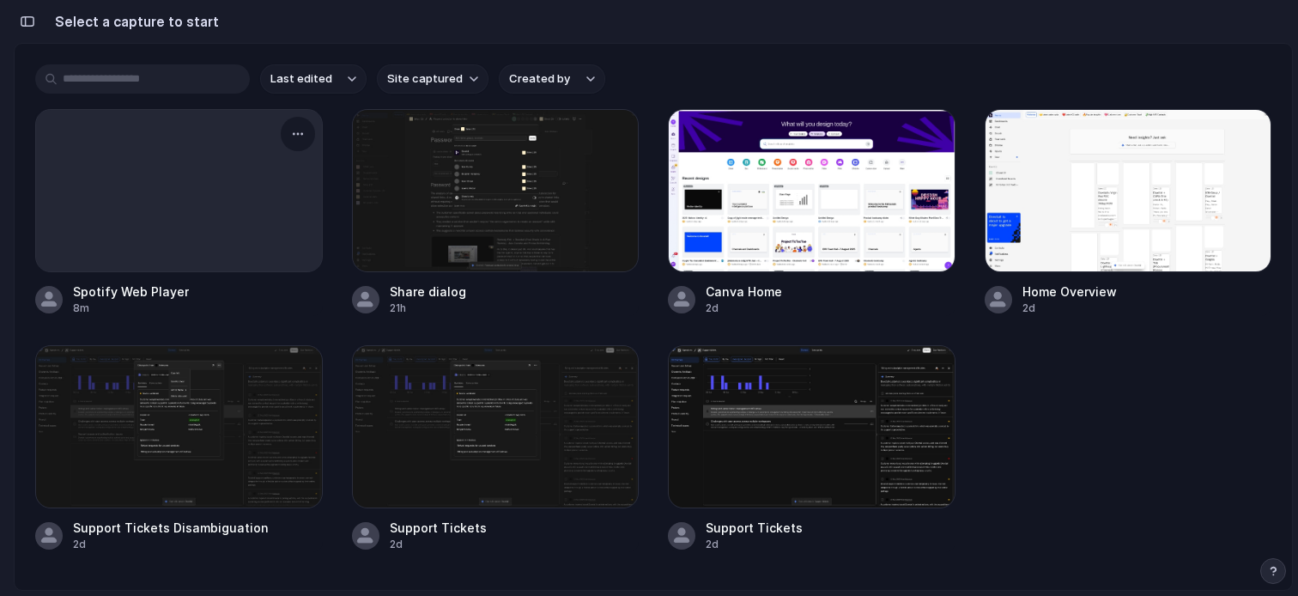
click at [179, 203] on div at bounding box center [179, 190] width 286 height 161
click at [260, 207] on div at bounding box center [179, 190] width 286 height 161
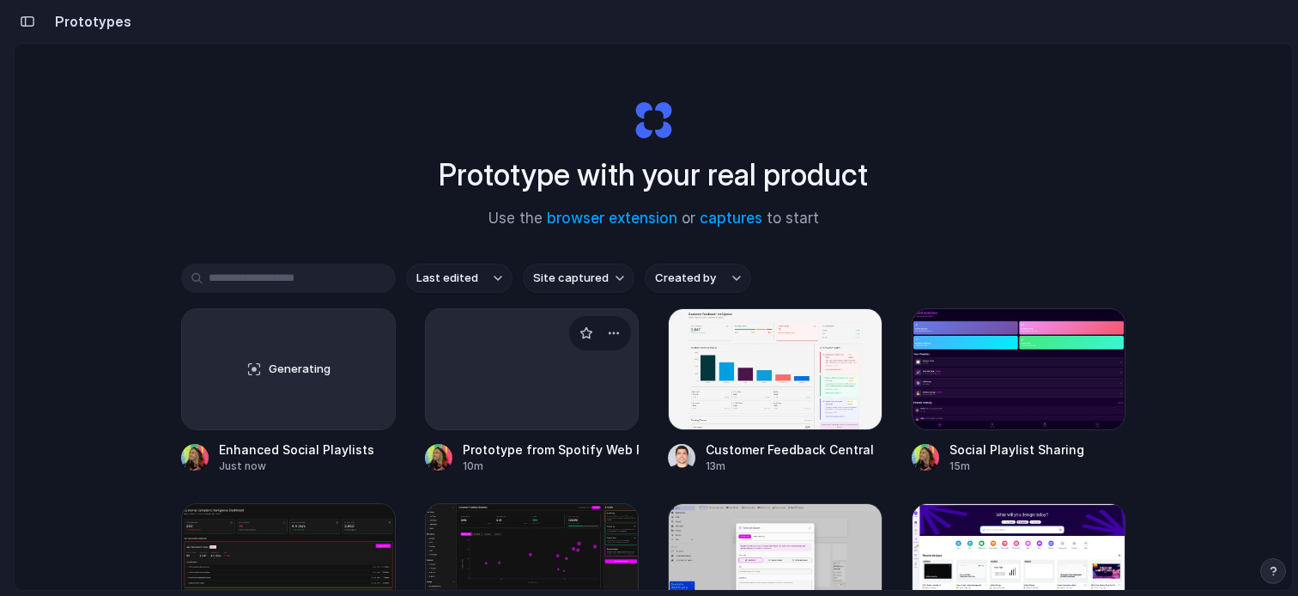
click at [621, 391] on div at bounding box center [532, 369] width 215 height 122
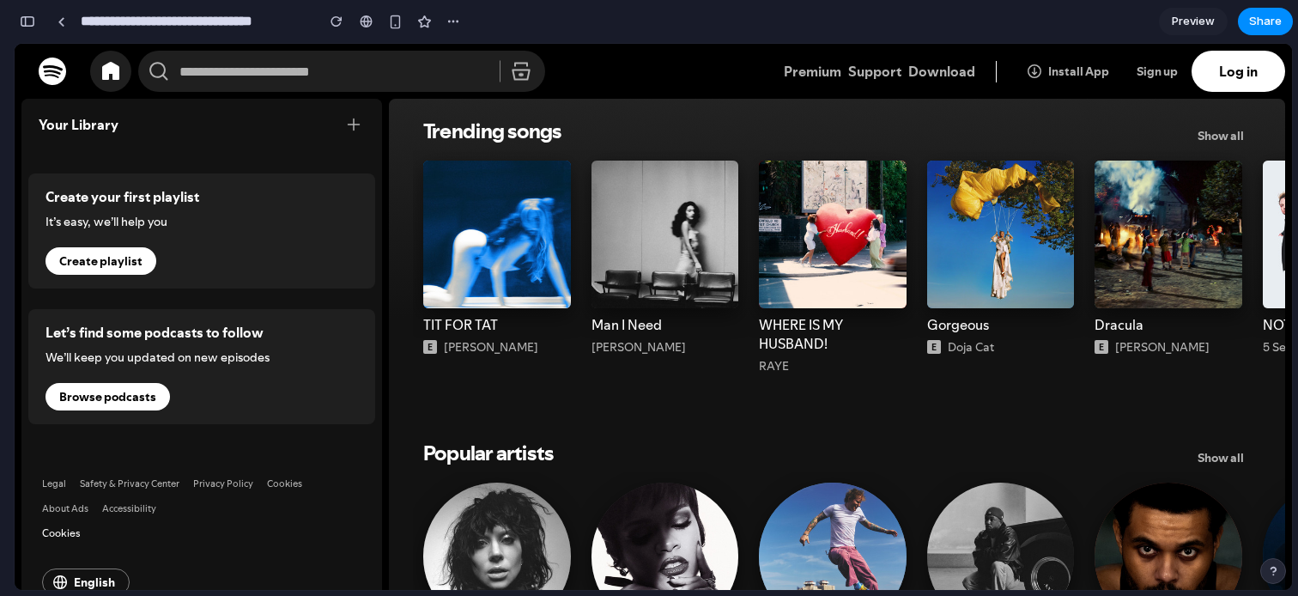
click at [210, 27] on input "**********" at bounding box center [193, 21] width 233 height 31
click at [171, 15] on input "**********" at bounding box center [193, 21] width 233 height 31
type input "**********"
click at [22, 23] on div "button" at bounding box center [27, 21] width 15 height 12
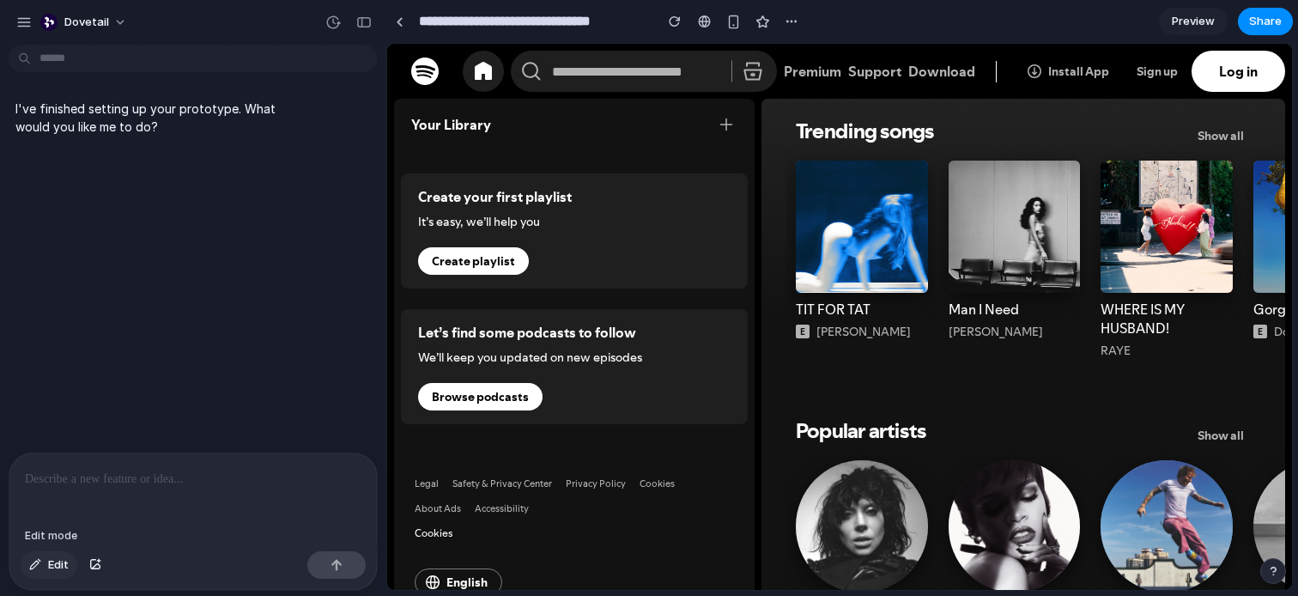
click at [49, 562] on span "Edit" at bounding box center [58, 564] width 21 height 17
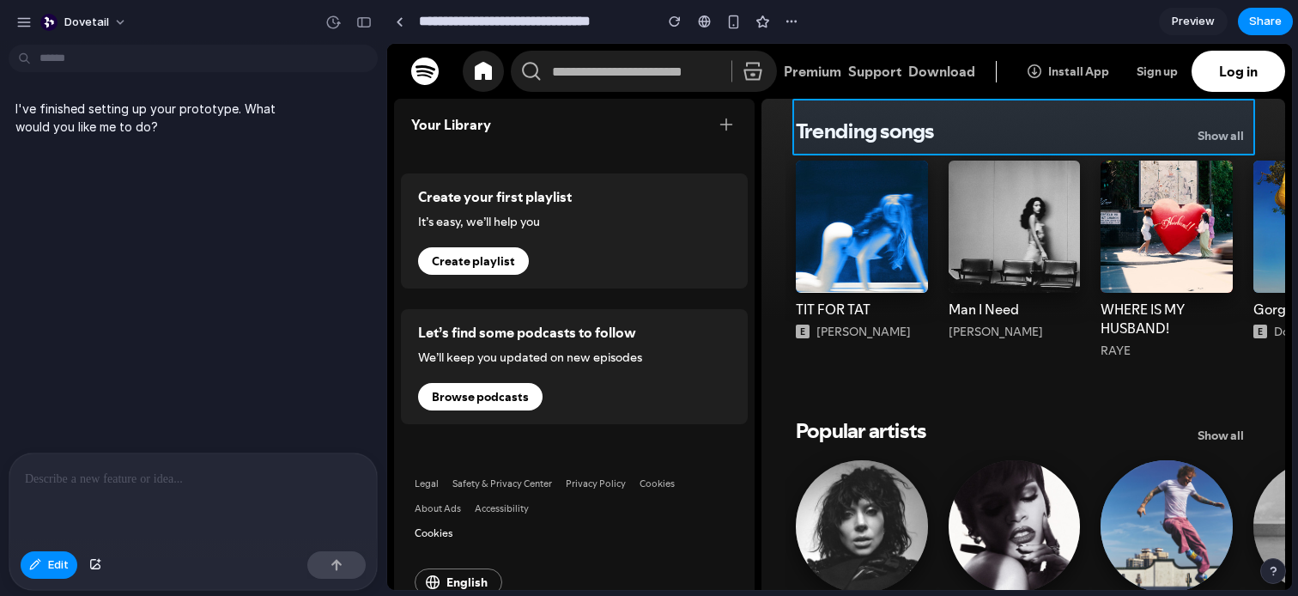
click at [800, 144] on div at bounding box center [840, 317] width 904 height 545
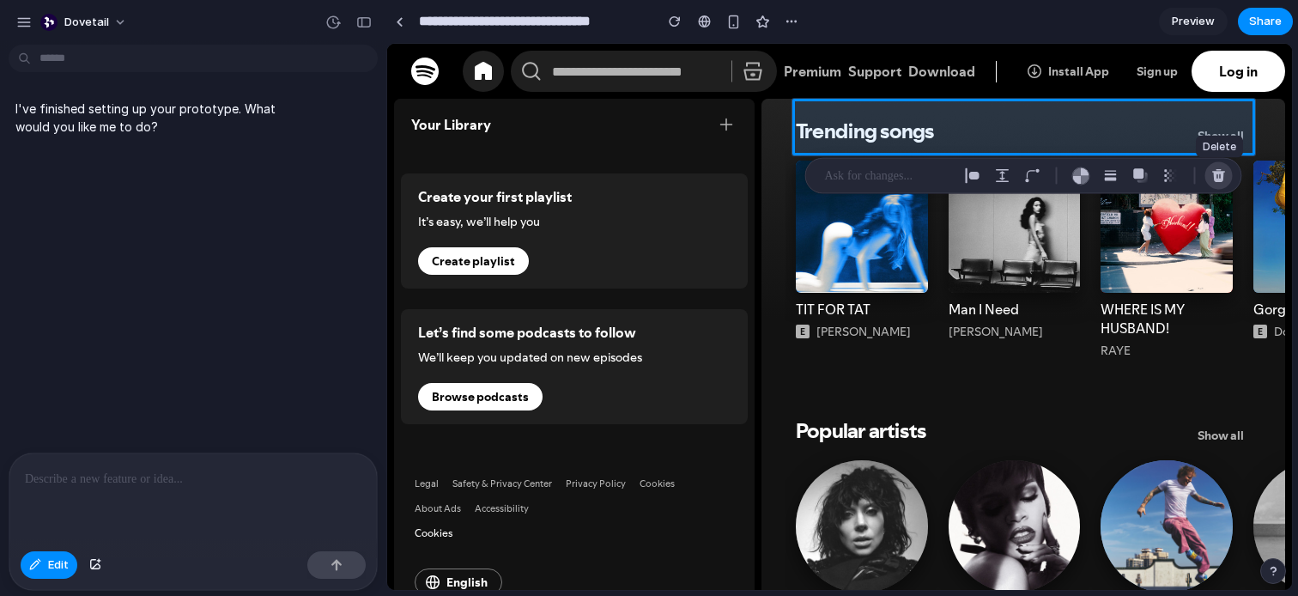
click at [1223, 178] on div "button" at bounding box center [1218, 175] width 15 height 15
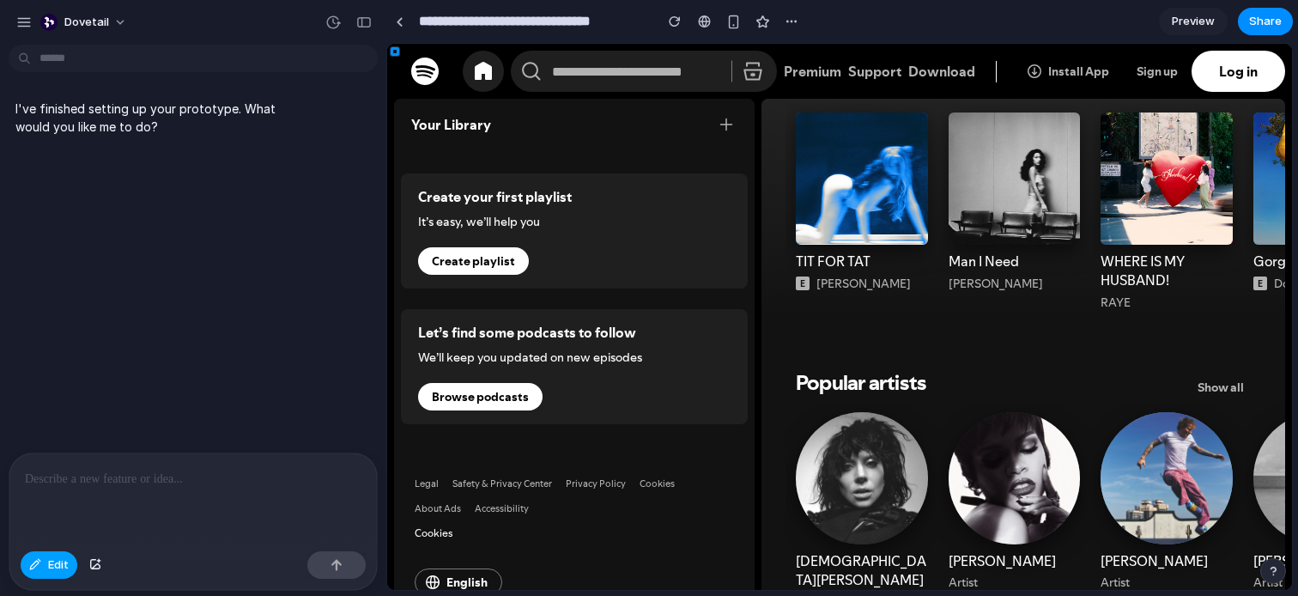
click at [64, 563] on span "Edit" at bounding box center [58, 564] width 21 height 17
click at [49, 571] on span "Edit" at bounding box center [58, 564] width 21 height 17
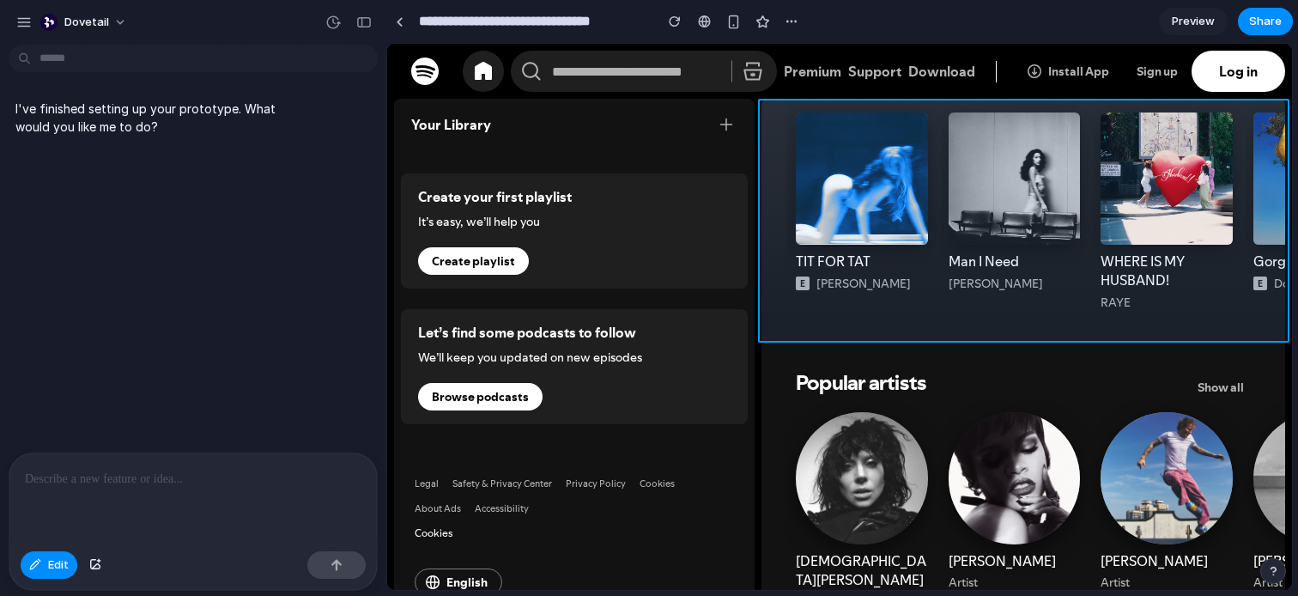
click at [780, 161] on div at bounding box center [840, 317] width 904 height 545
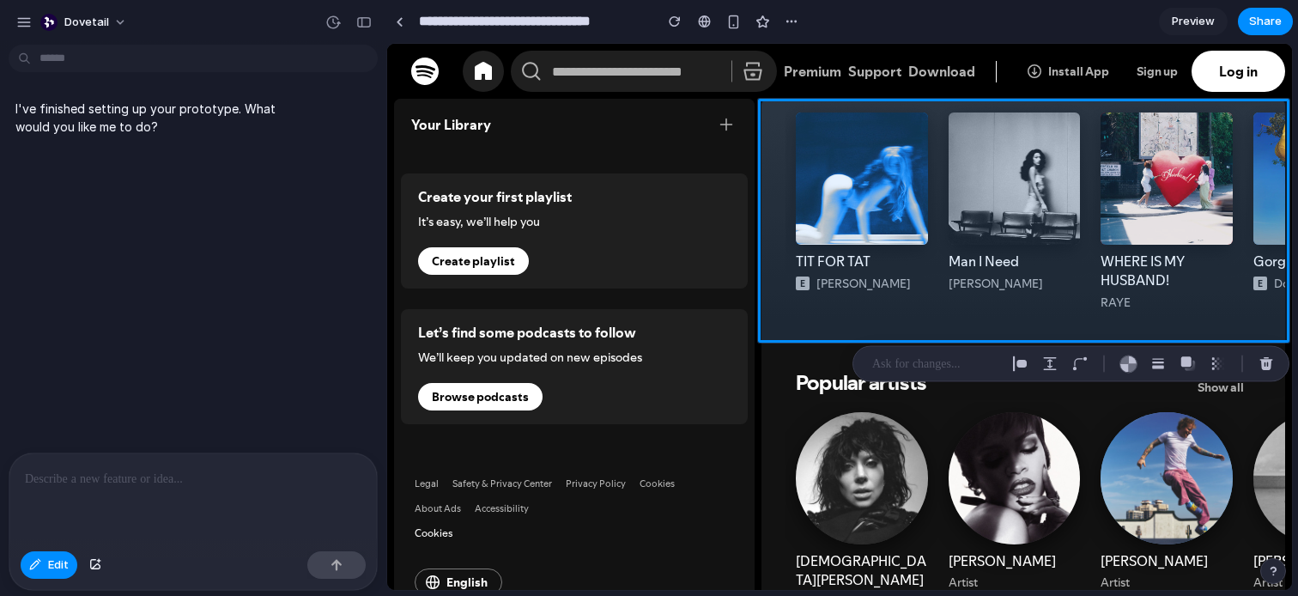
click at [1270, 349] on div at bounding box center [1071, 364] width 437 height 36
click at [1269, 363] on div "button" at bounding box center [1266, 363] width 15 height 15
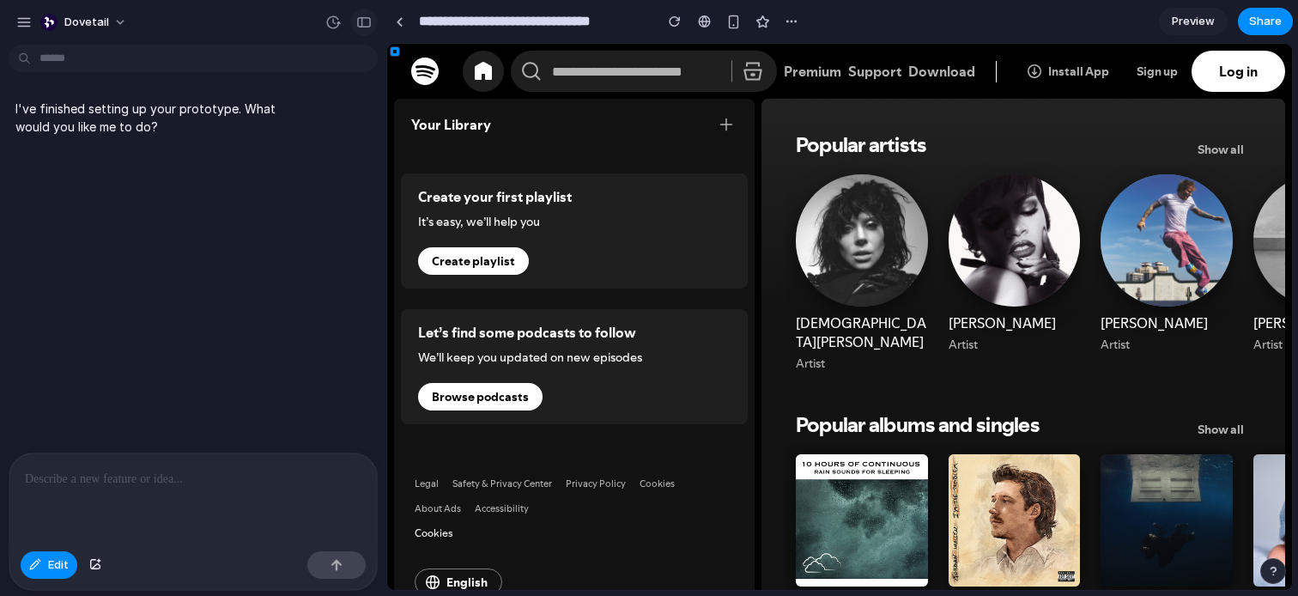
click at [371, 17] on div "button" at bounding box center [363, 22] width 15 height 12
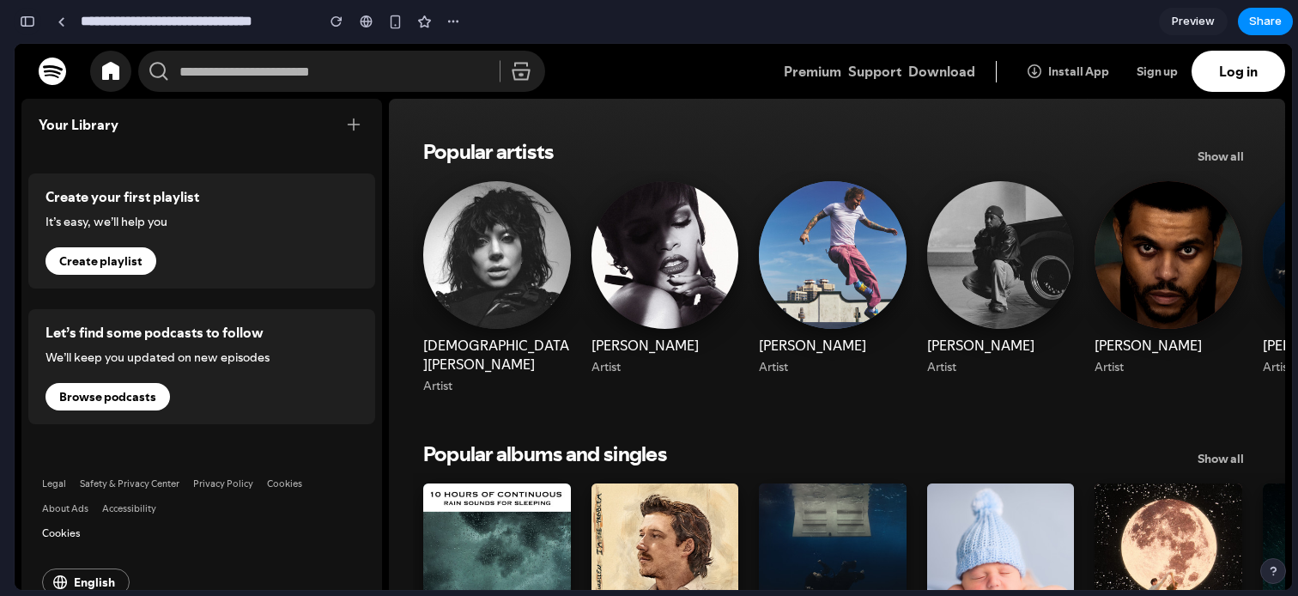
click at [31, 25] on div "button" at bounding box center [27, 21] width 15 height 12
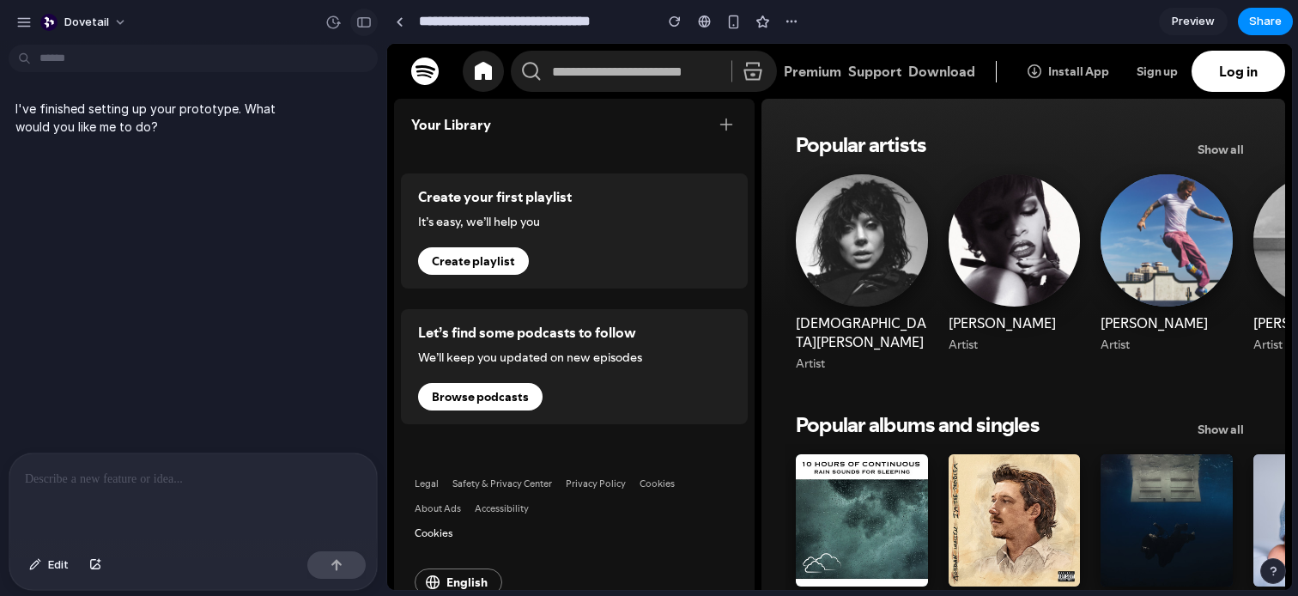
click at [369, 16] on div "button" at bounding box center [363, 22] width 15 height 12
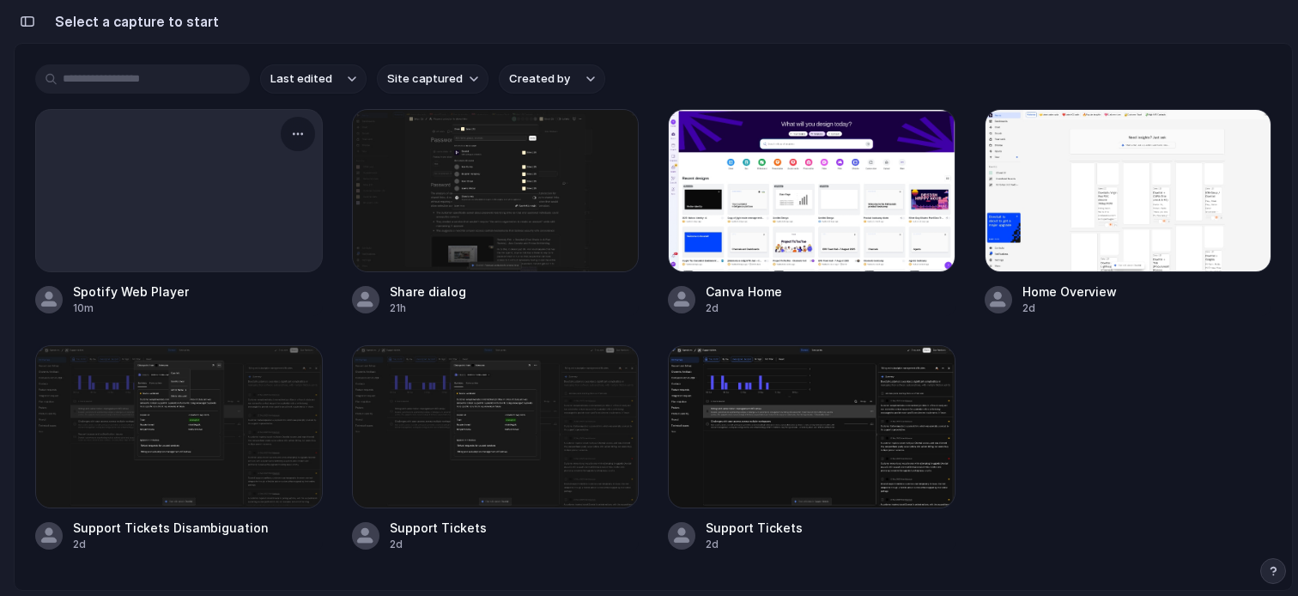
click at [157, 186] on div at bounding box center [179, 190] width 288 height 163
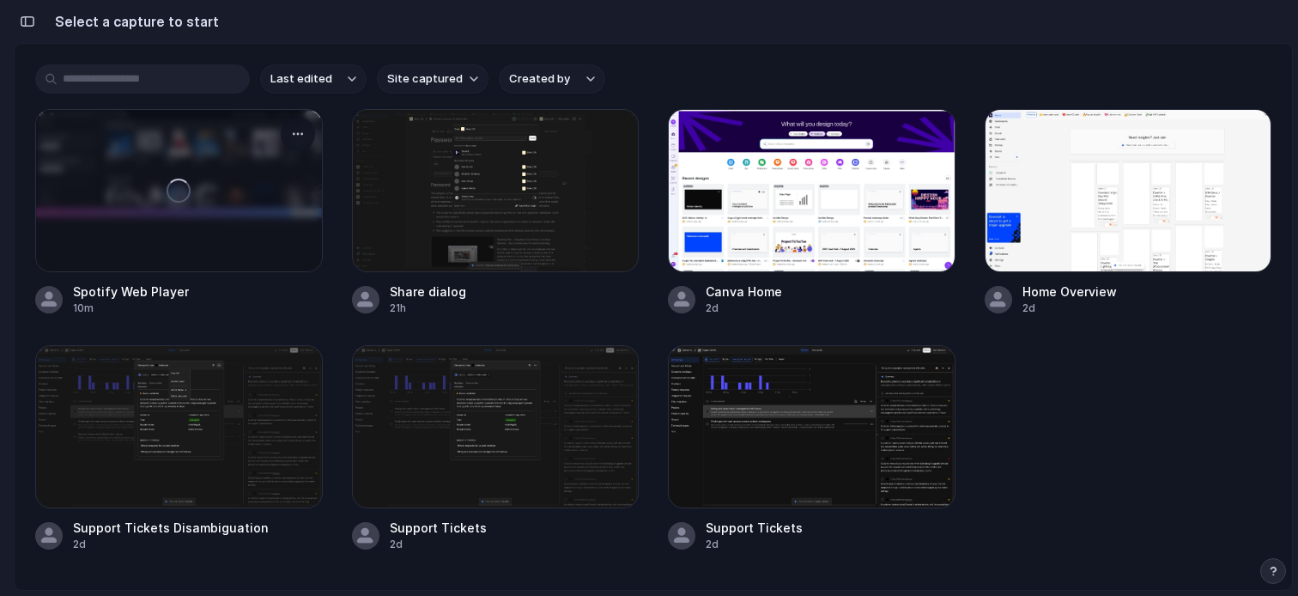
click at [211, 209] on div at bounding box center [179, 190] width 286 height 161
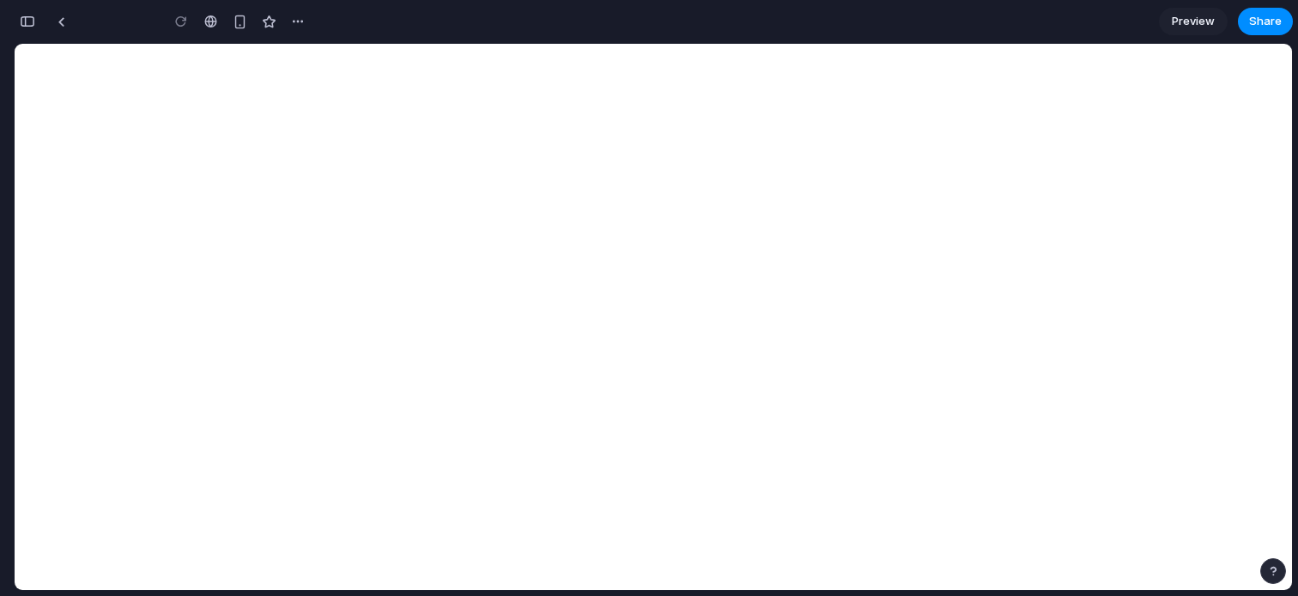
scroll to position [0, 15]
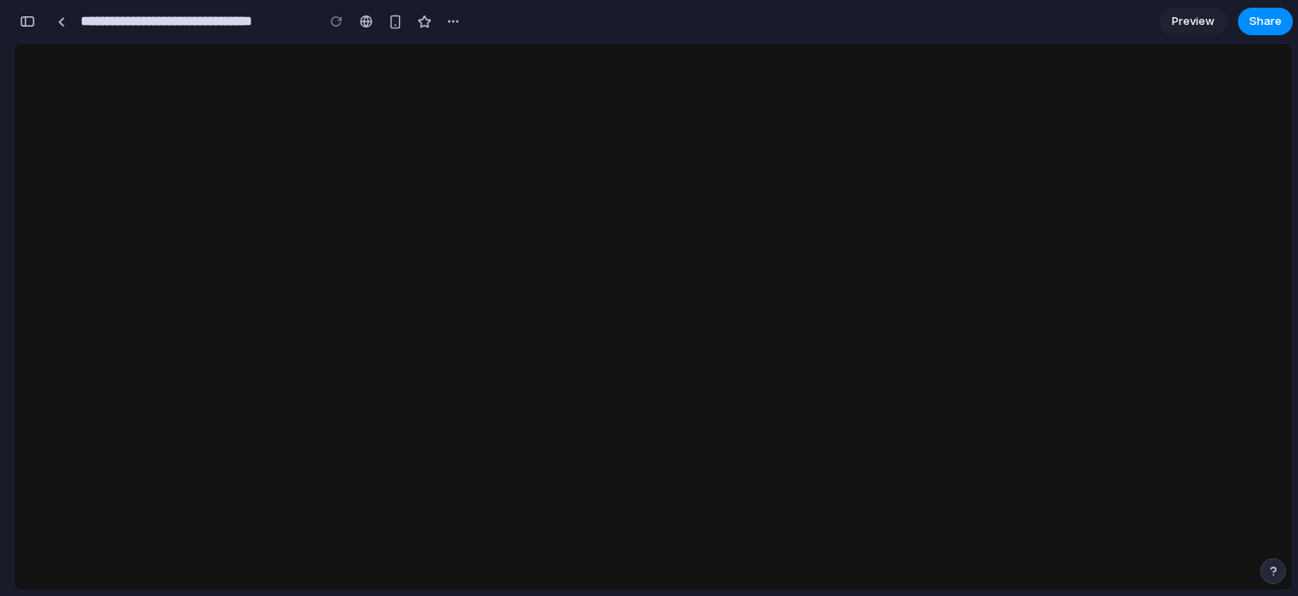
type input "**********"
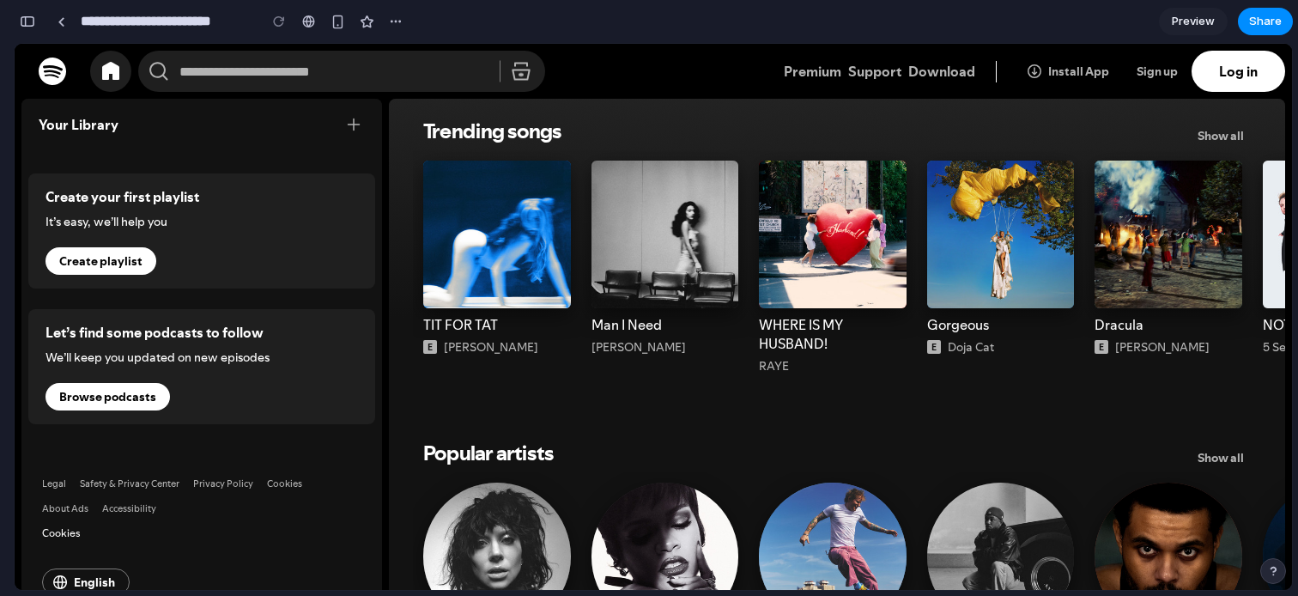
scroll to position [0, 0]
click at [18, 24] on button "button" at bounding box center [27, 21] width 27 height 27
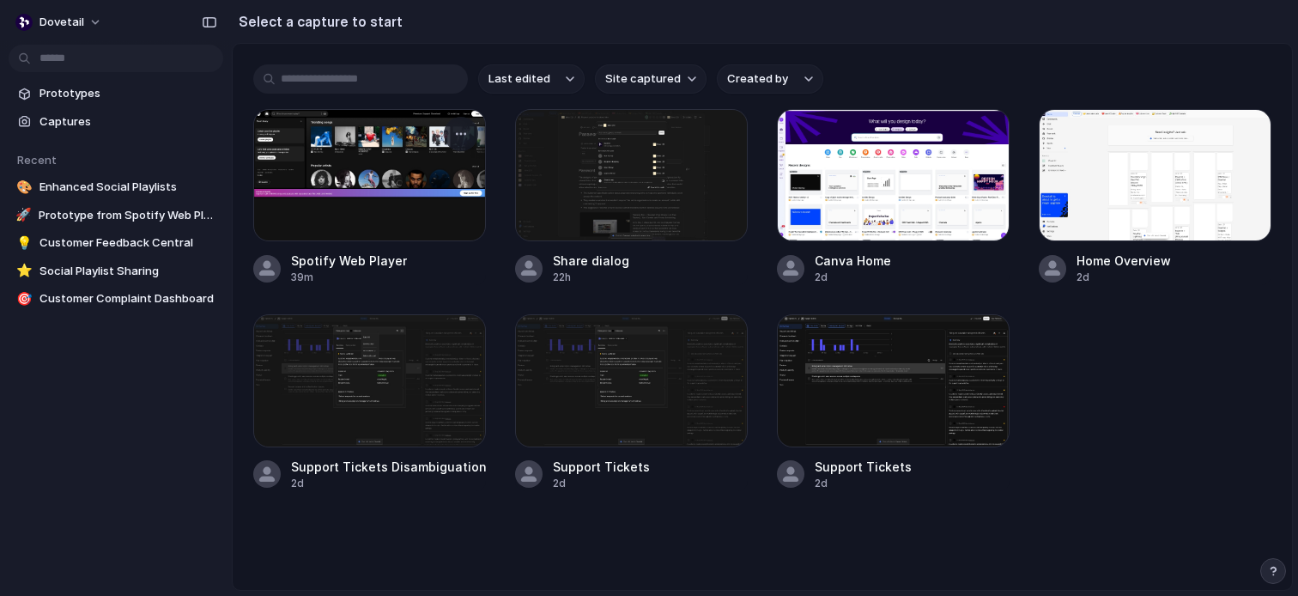
click at [373, 182] on div at bounding box center [369, 175] width 233 height 132
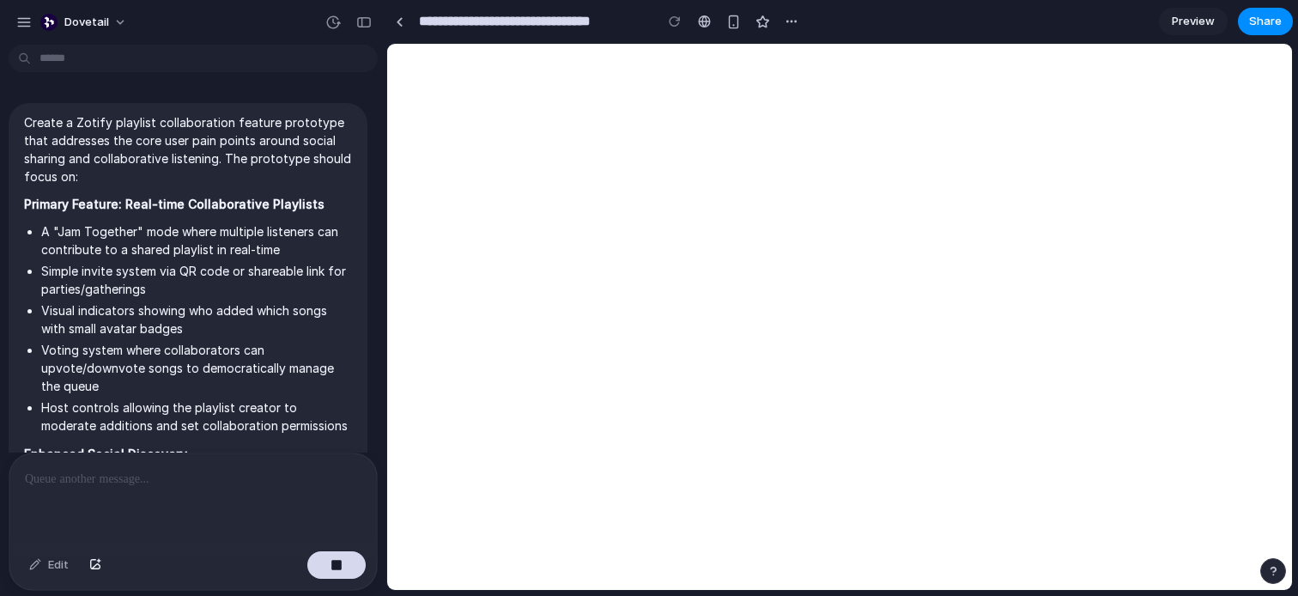
scroll to position [706, 0]
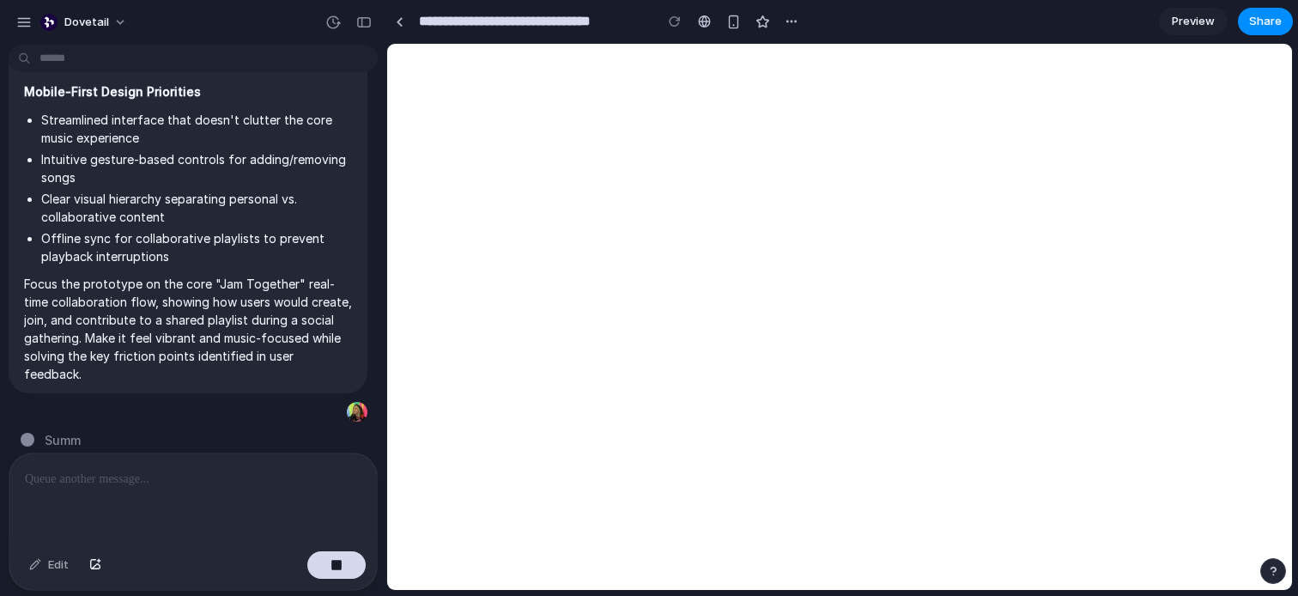
type input "**********"
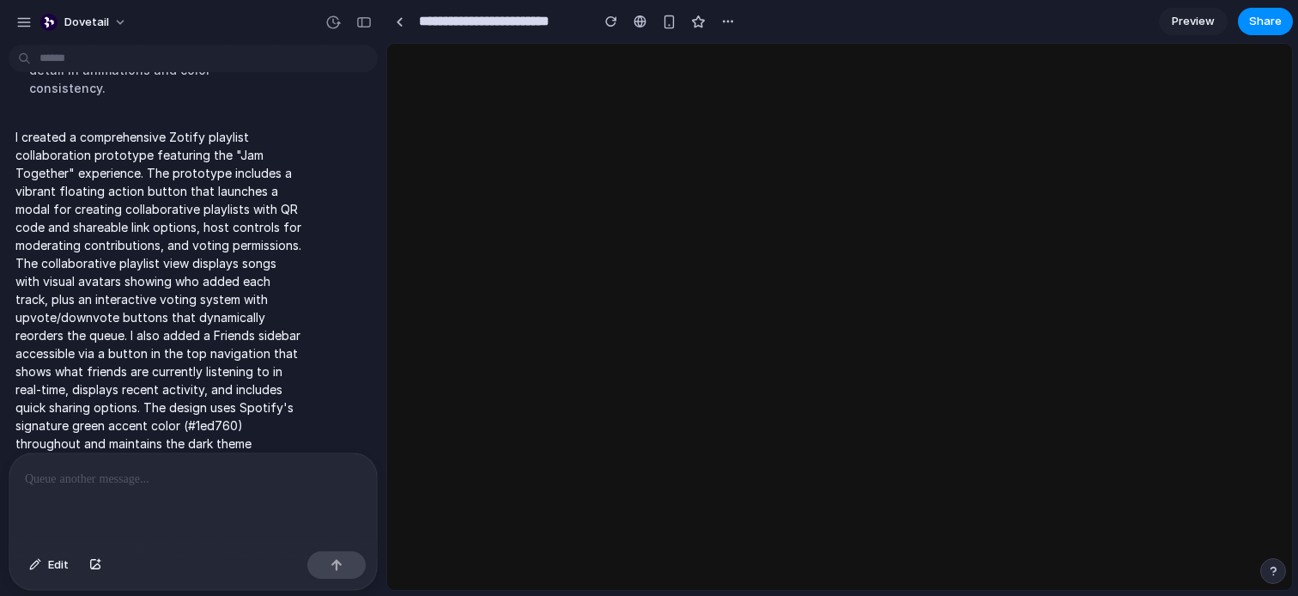
scroll to position [0, 0]
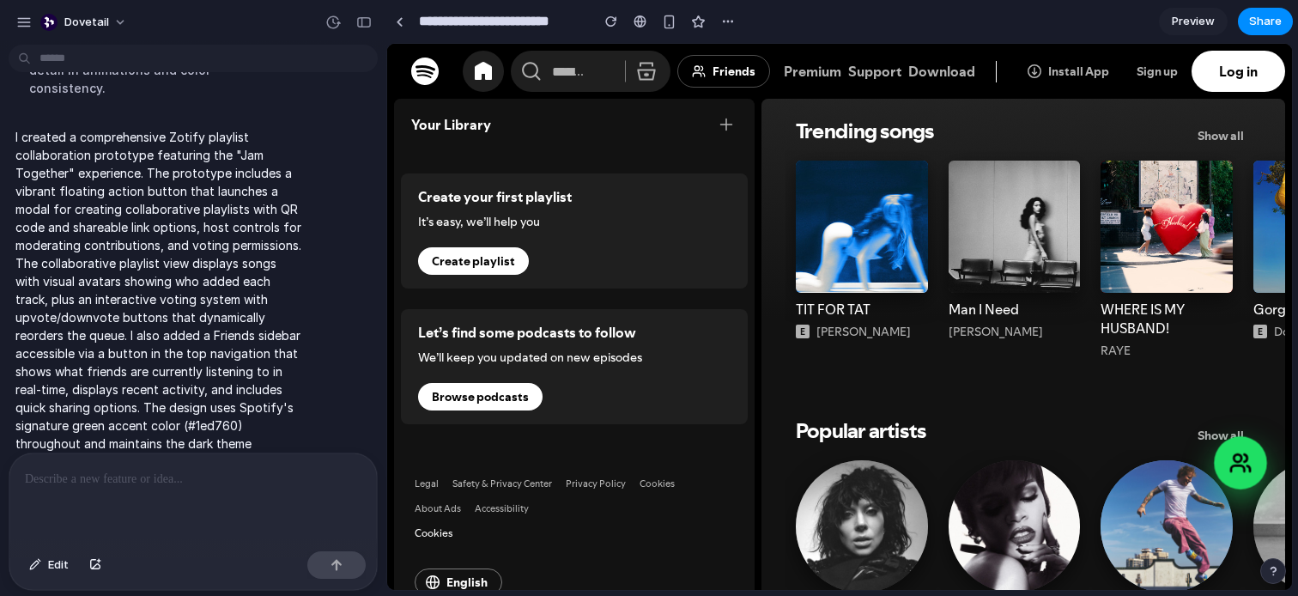
click at [1235, 456] on icon at bounding box center [1240, 463] width 22 height 22
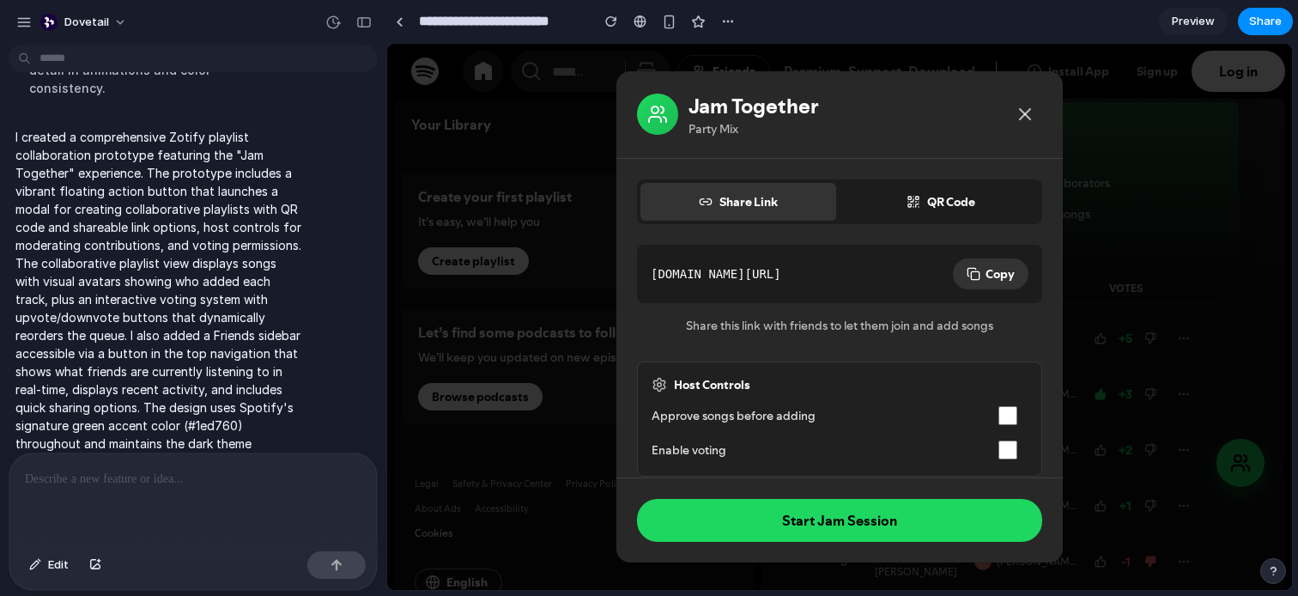
click at [973, 220] on div "Share Link QR Code" at bounding box center [839, 201] width 405 height 45
click at [957, 202] on button "QR Code" at bounding box center [941, 202] width 196 height 38
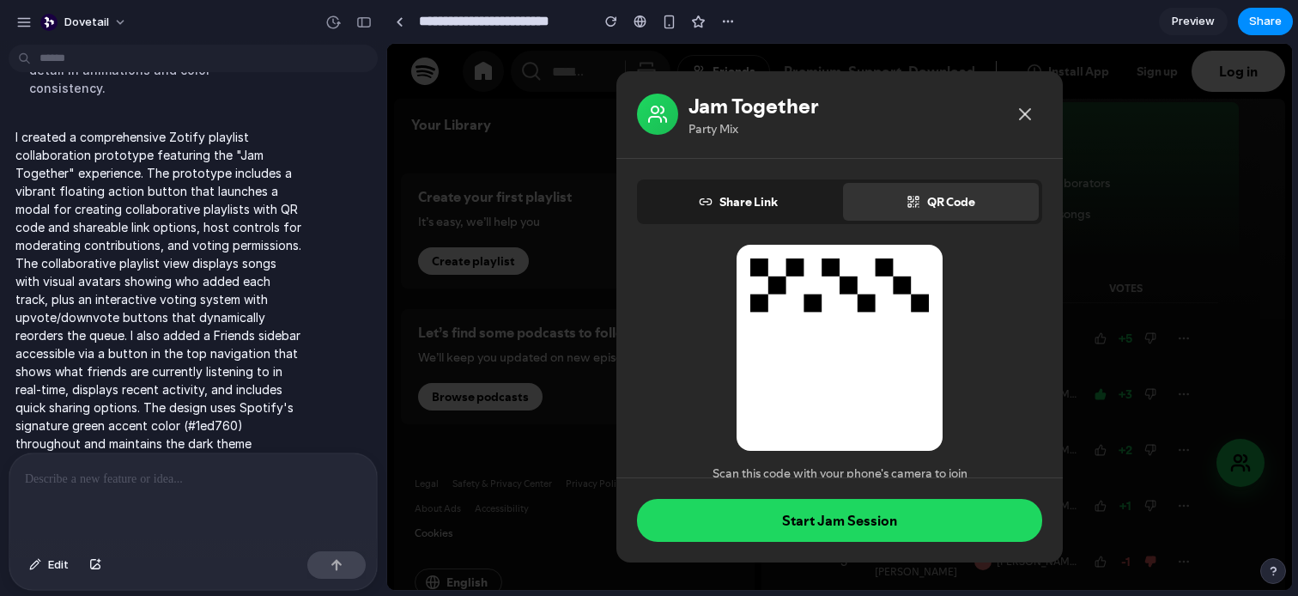
click at [772, 190] on button "Share Link" at bounding box center [738, 202] width 196 height 38
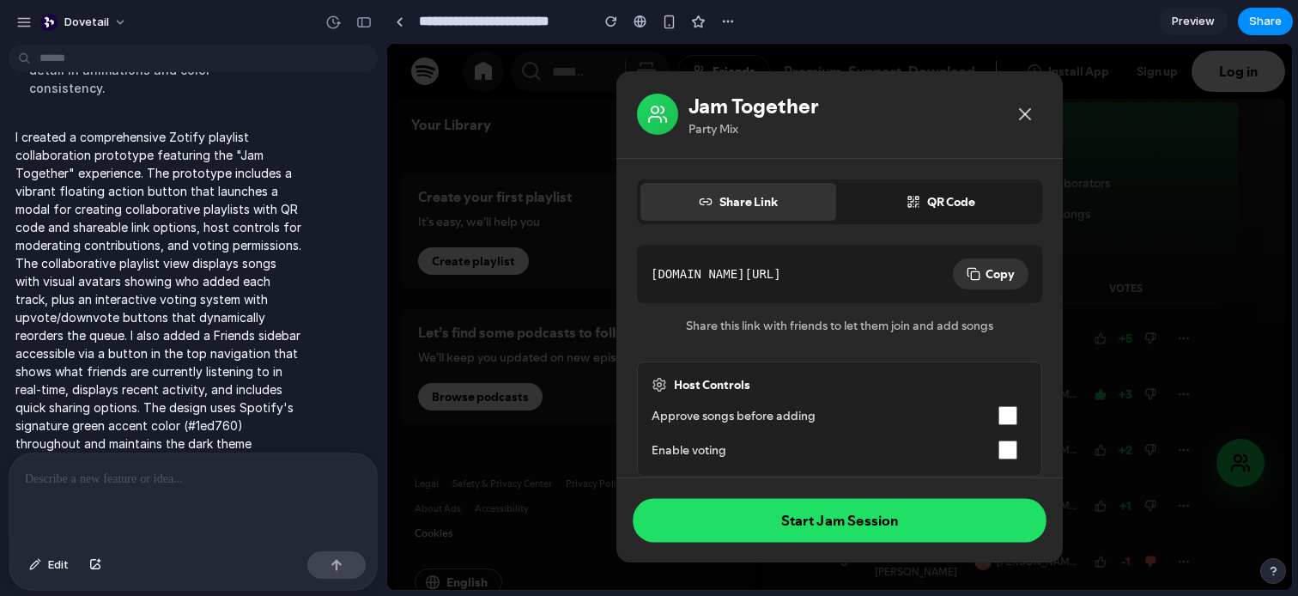
click at [836, 522] on button "Start Jam Session" at bounding box center [839, 521] width 413 height 44
click at [526, 90] on div "Jam Together Party Mix Share Link QR Code zotify.app/jam/x8k2p9 Copy Share this…" at bounding box center [839, 317] width 905 height 546
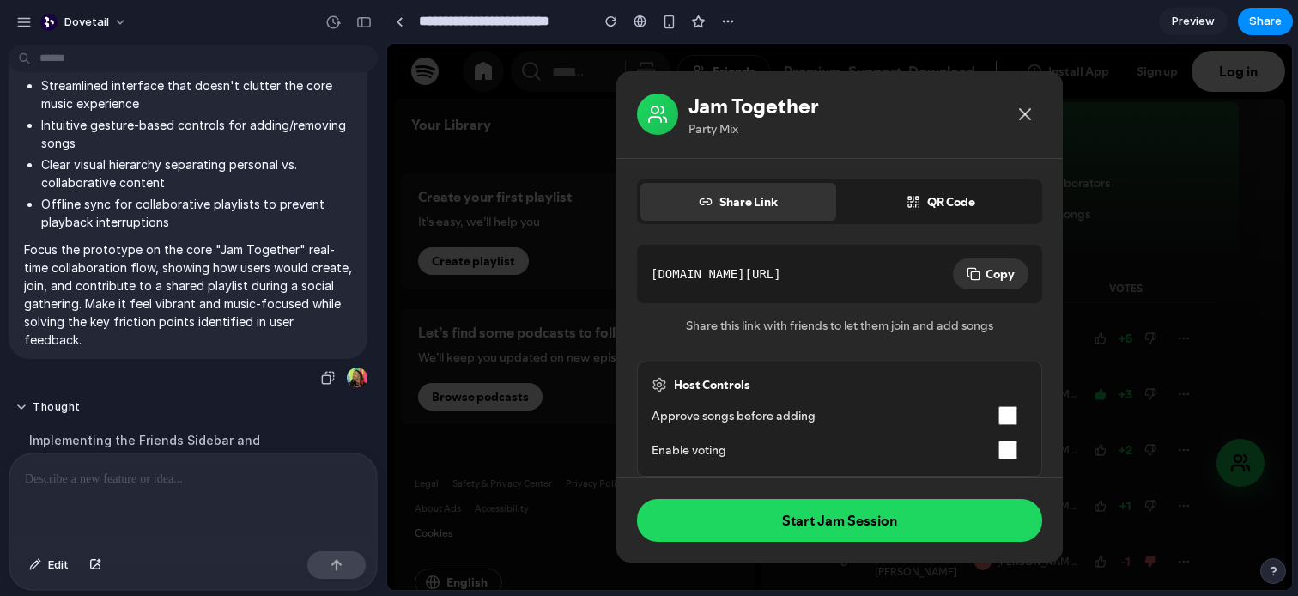
scroll to position [1363, 0]
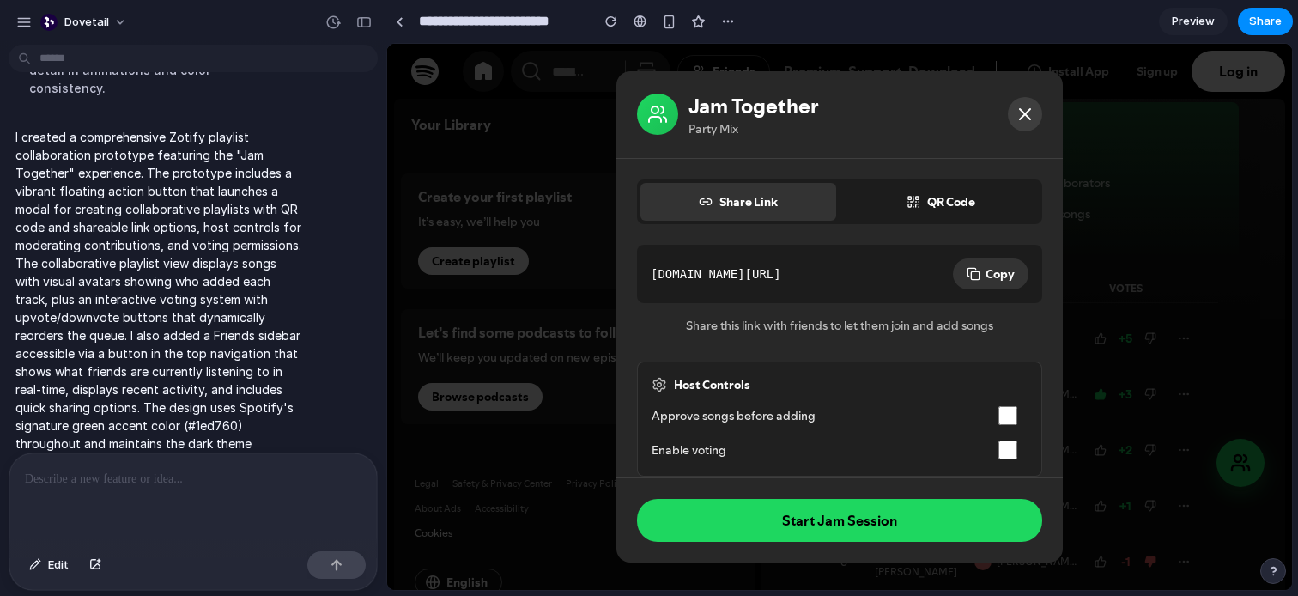
click at [1020, 115] on icon at bounding box center [1025, 114] width 21 height 21
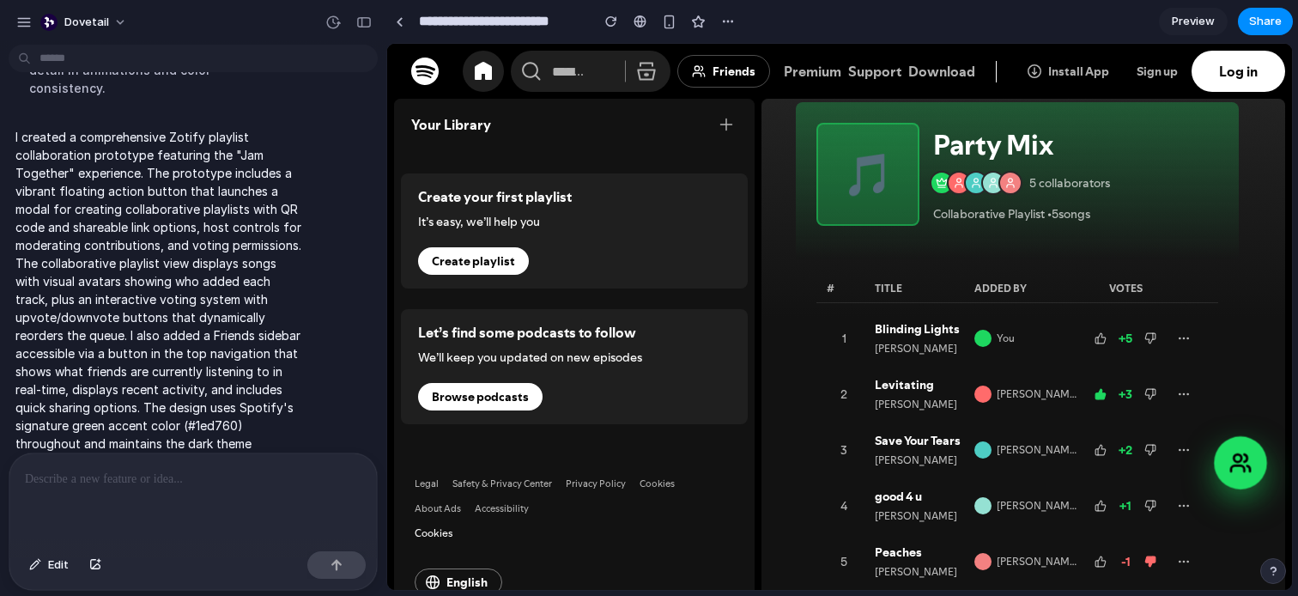
click at [1249, 464] on icon at bounding box center [1240, 463] width 22 height 22
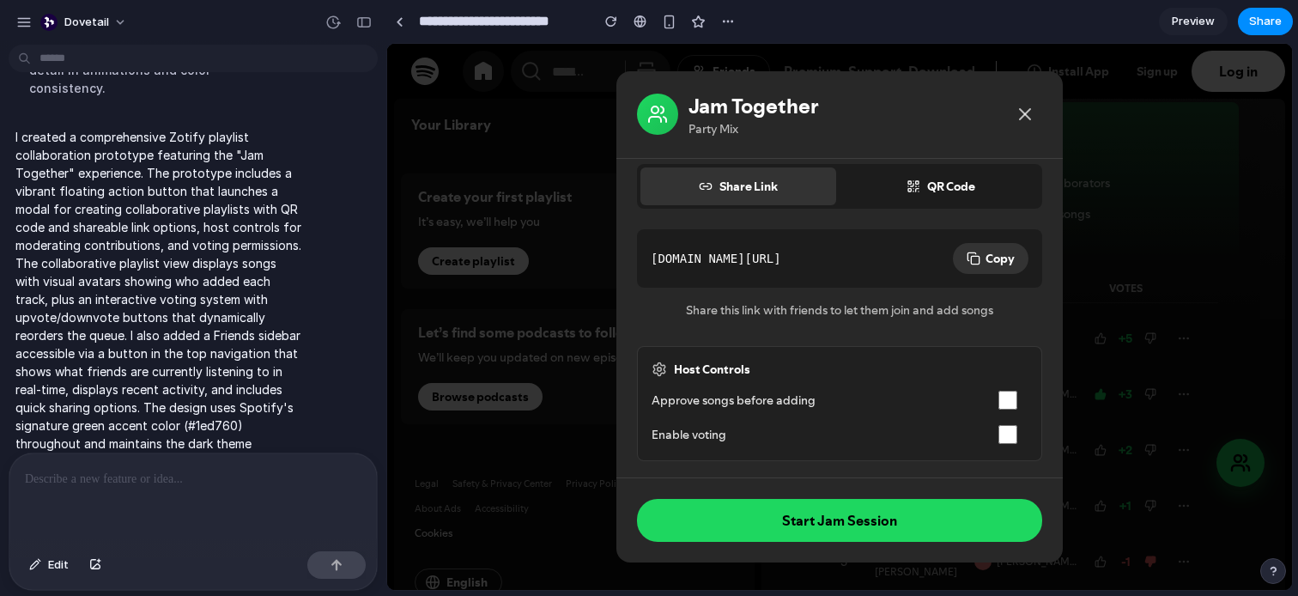
scroll to position [0, 0]
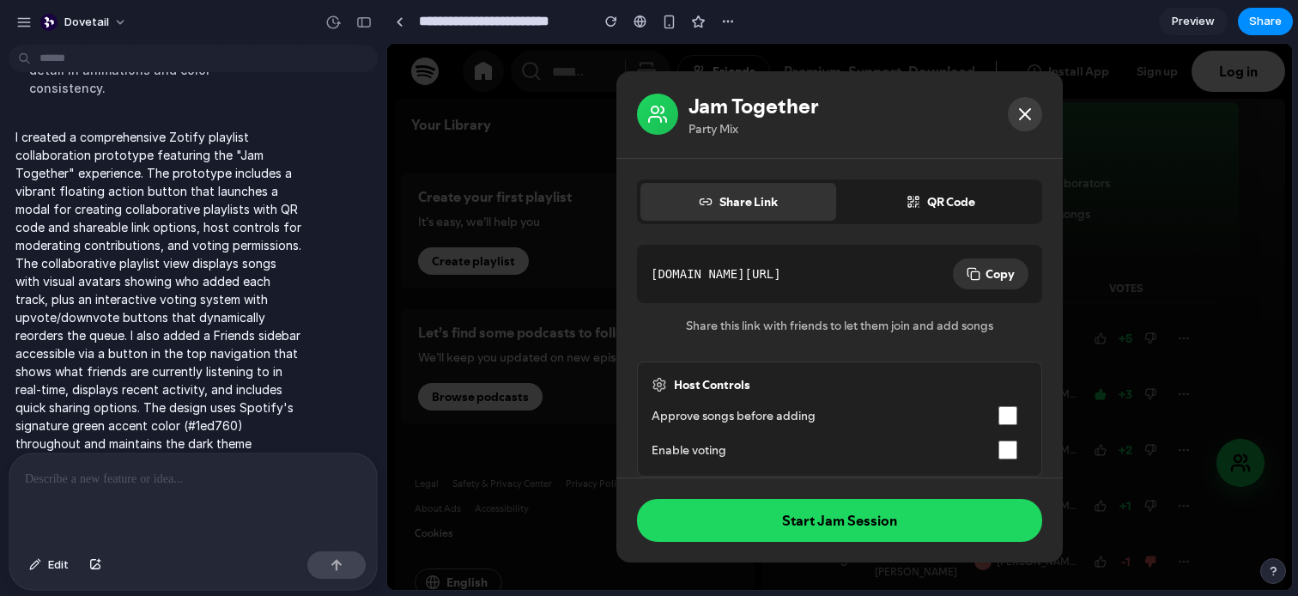
click at [1025, 122] on icon at bounding box center [1025, 114] width 21 height 21
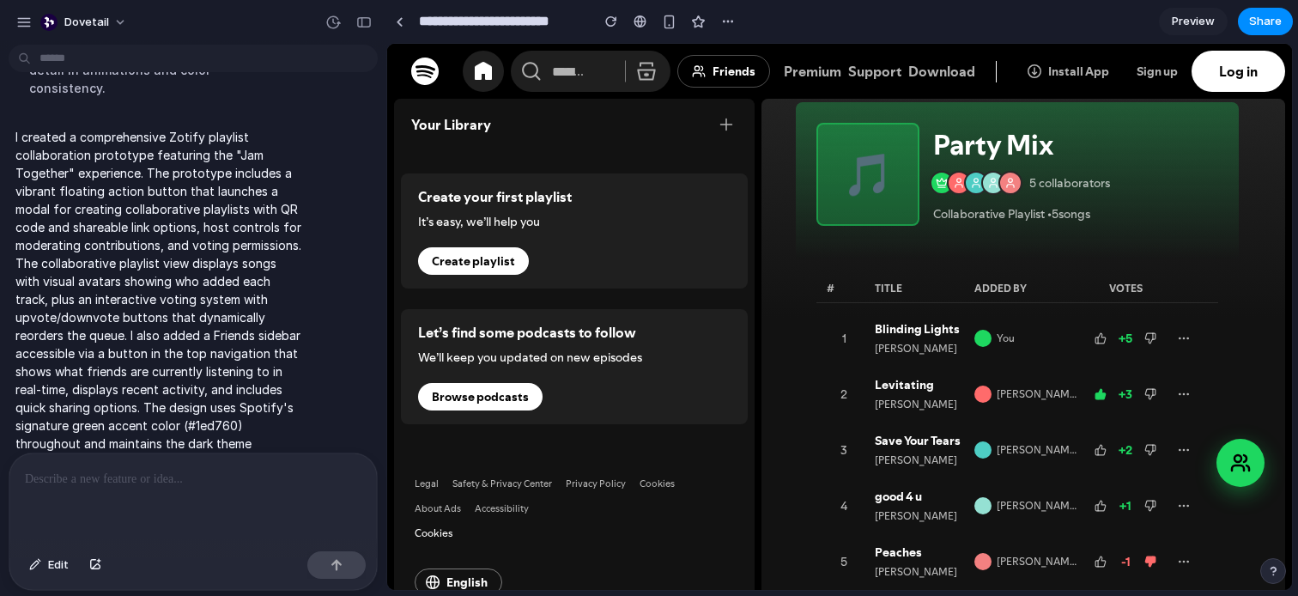
scroll to position [1, 0]
click at [25, 15] on div "button" at bounding box center [23, 22] width 15 height 15
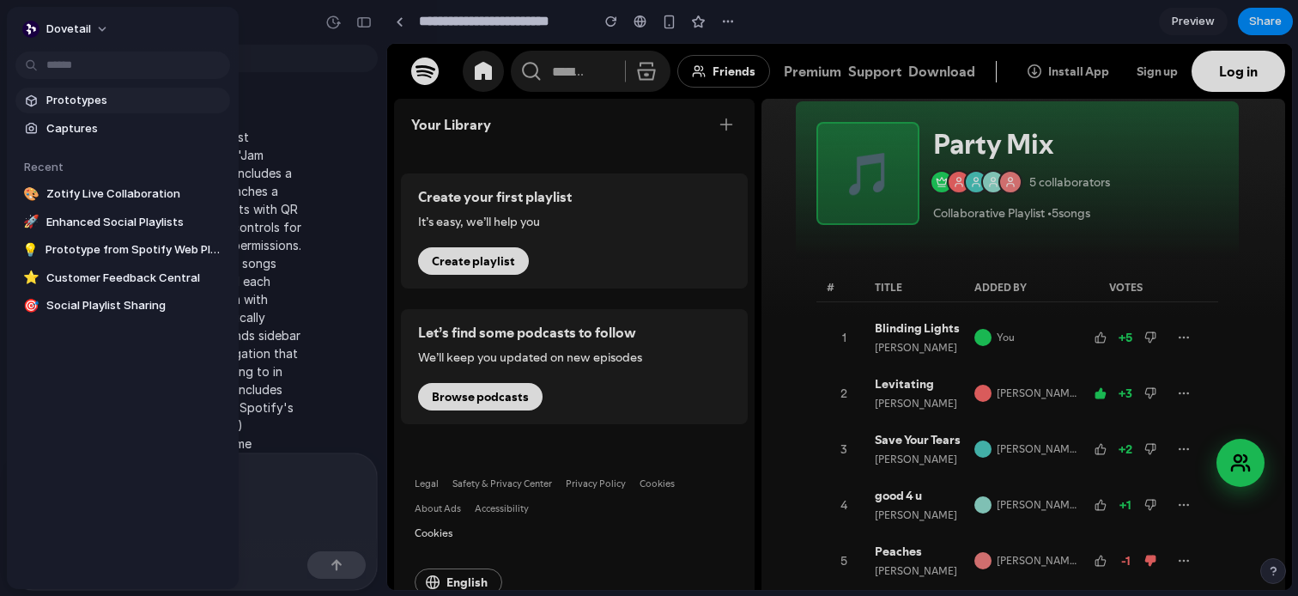
click at [69, 102] on span "Prototypes" at bounding box center [134, 100] width 177 height 17
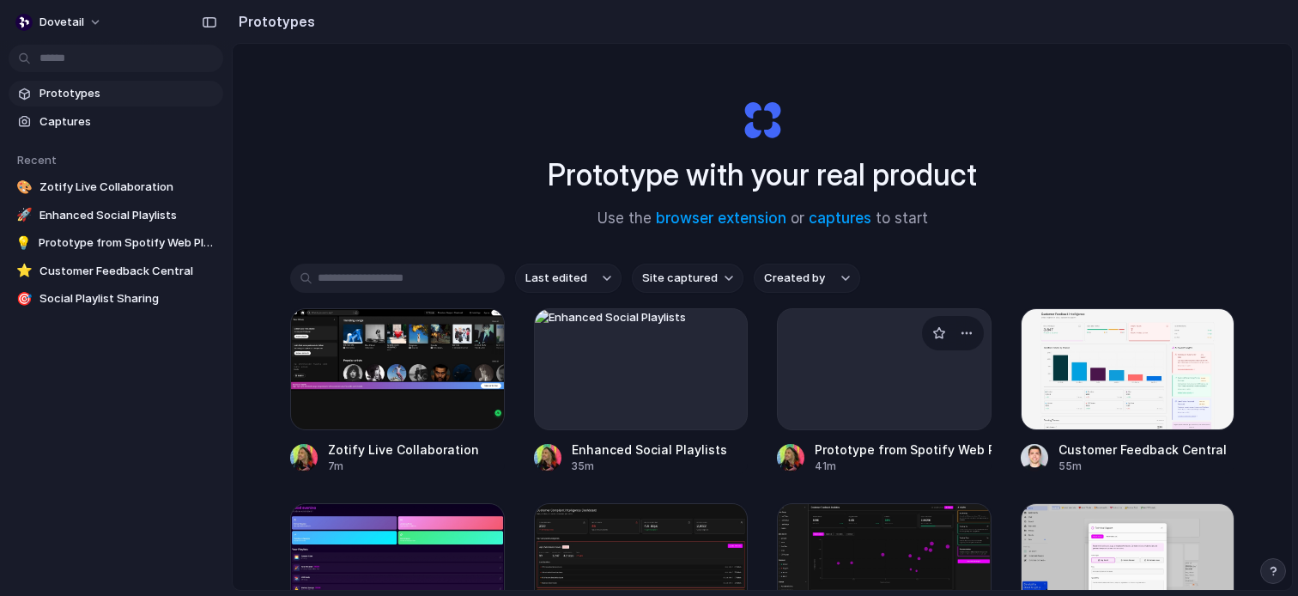
click at [873, 379] on div at bounding box center [884, 369] width 215 height 122
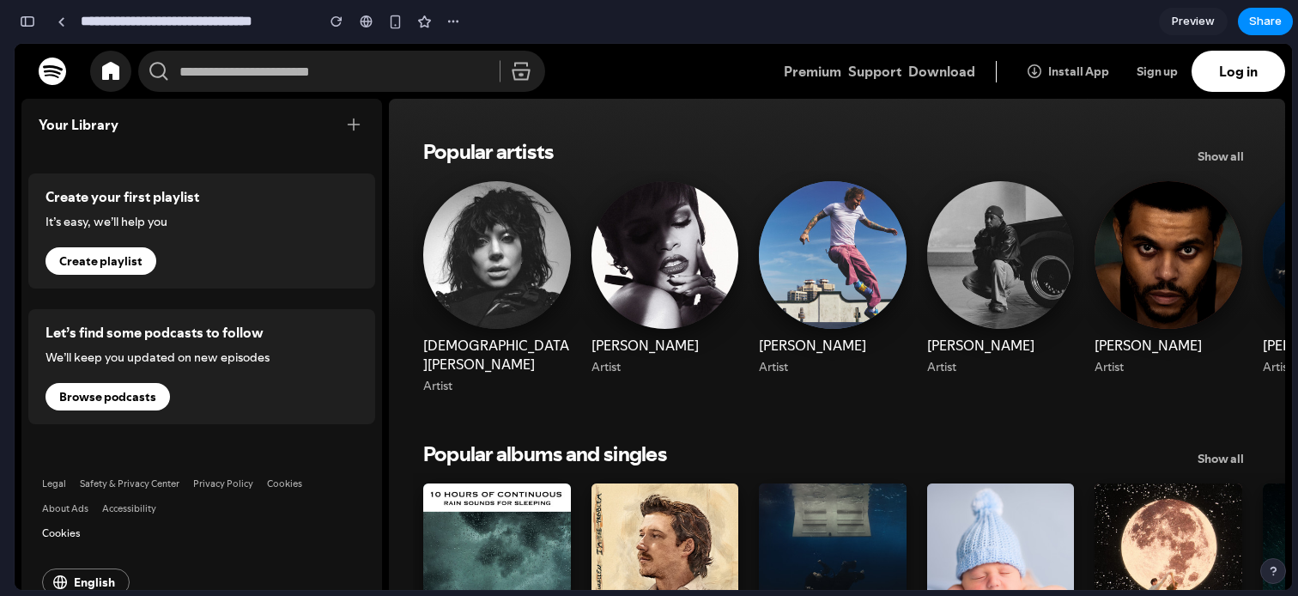
click at [199, 12] on input "**********" at bounding box center [193, 21] width 233 height 31
click at [183, 23] on input "**********" at bounding box center [193, 21] width 233 height 31
type input "**********"
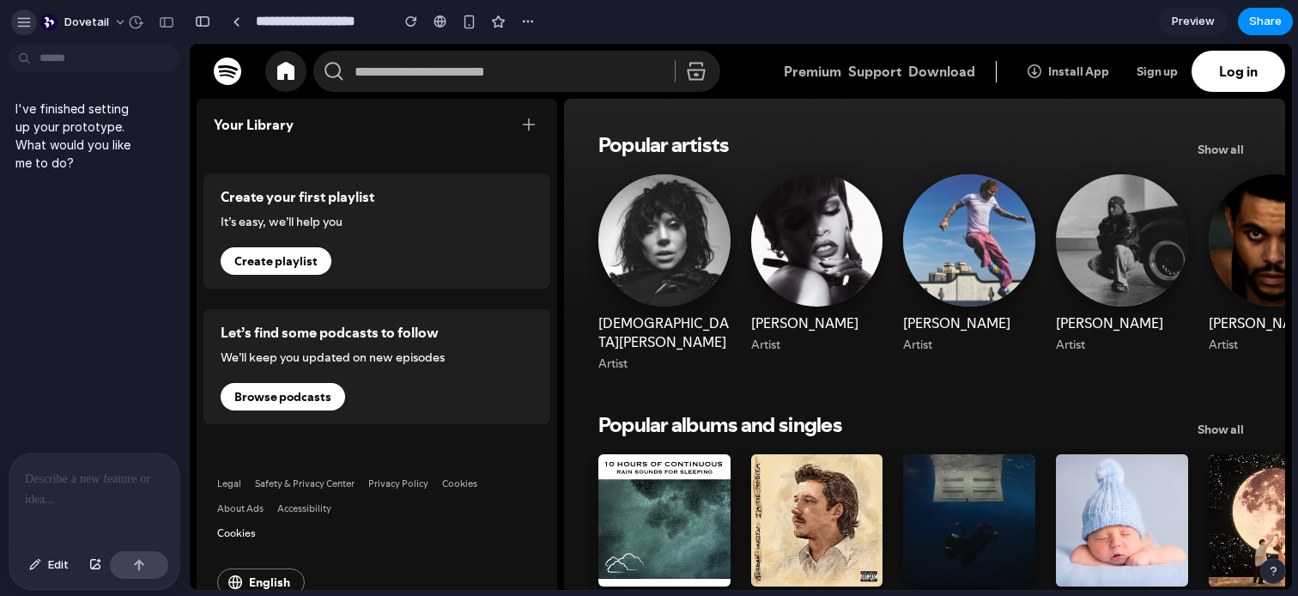
click at [21, 21] on div "button" at bounding box center [23, 22] width 15 height 15
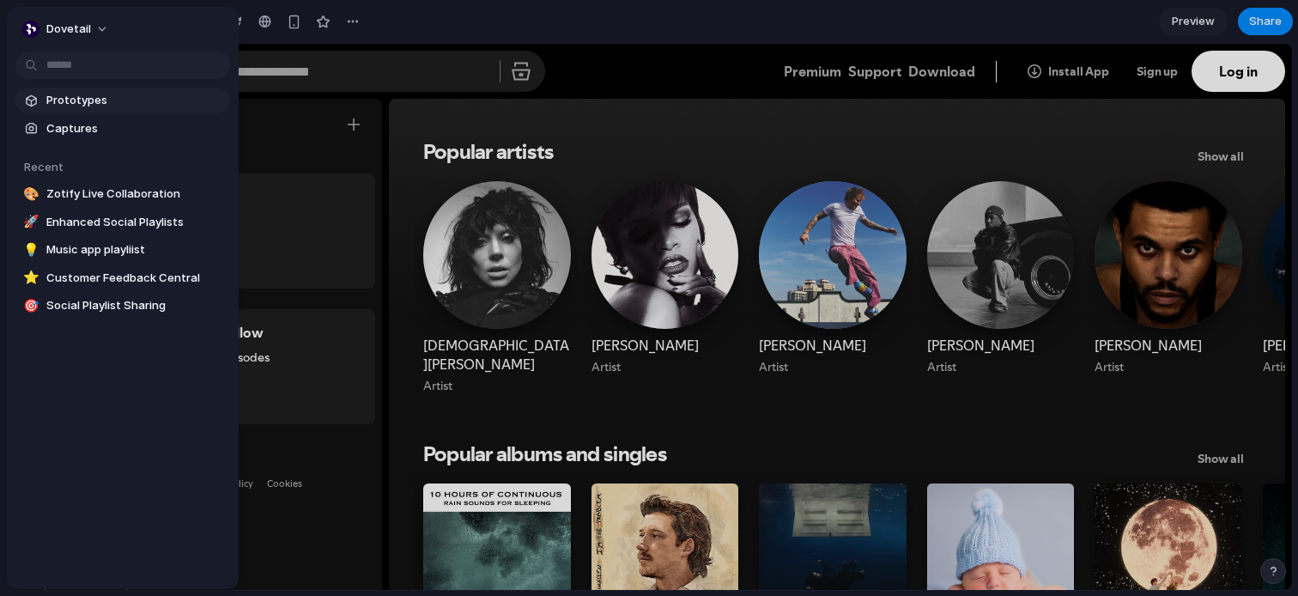
click at [82, 93] on span "Prototypes" at bounding box center [134, 100] width 177 height 17
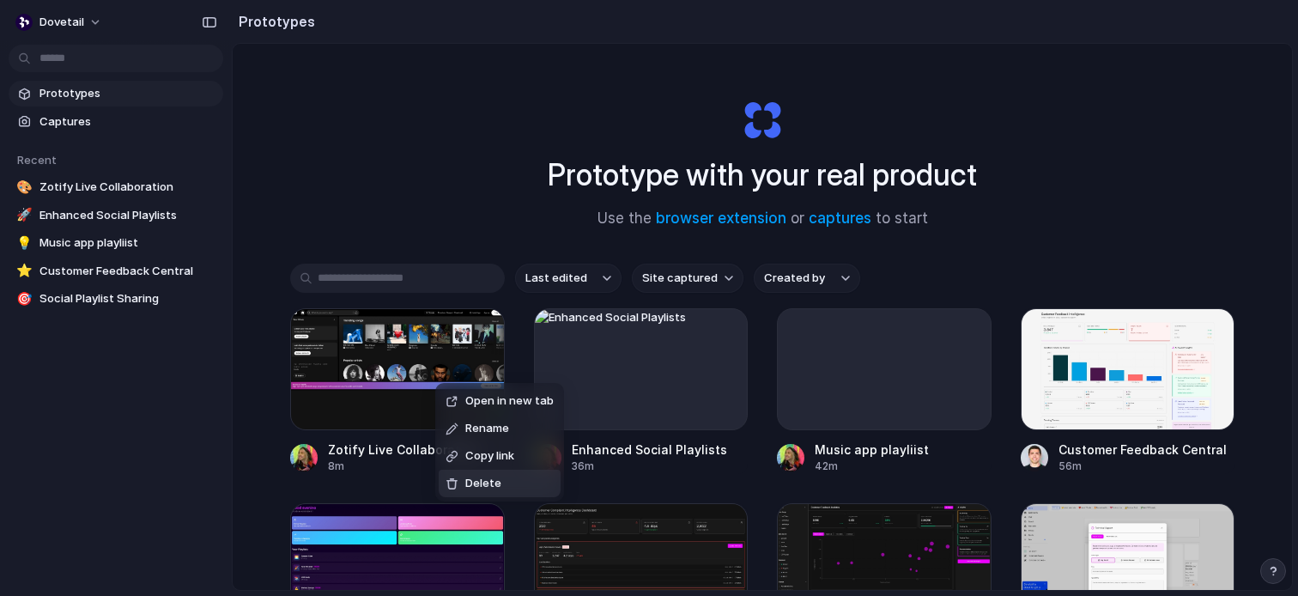
click at [493, 483] on span "Delete" at bounding box center [483, 483] width 36 height 17
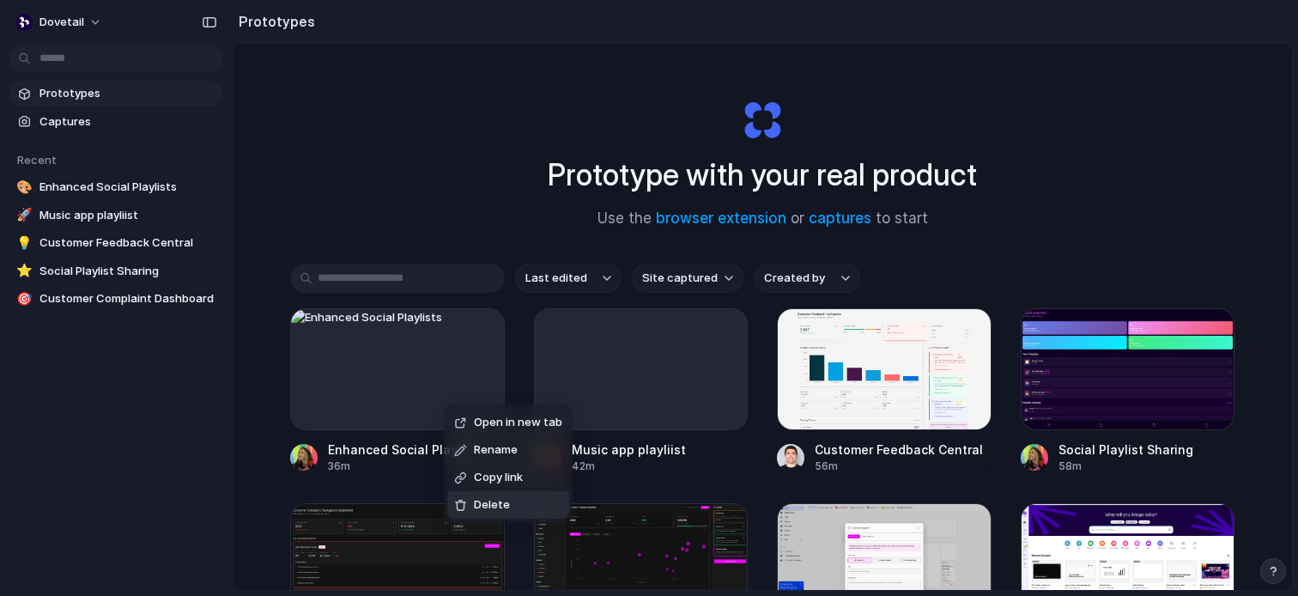
click at [516, 504] on li "Delete" at bounding box center [508, 504] width 122 height 27
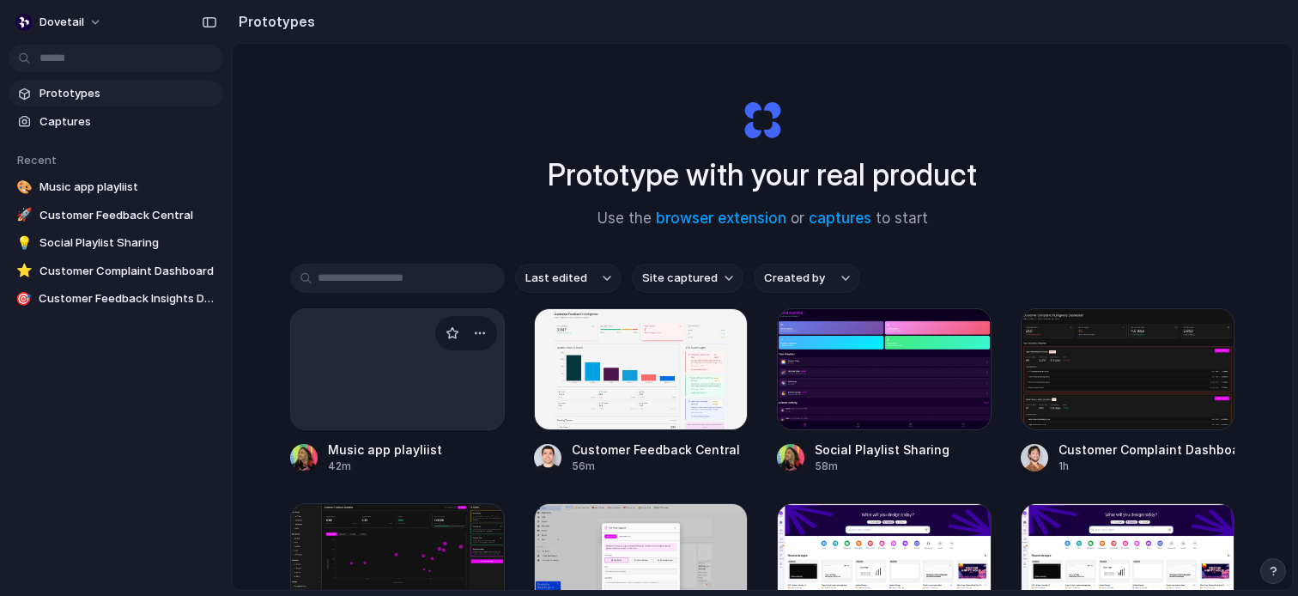
click at [378, 393] on div at bounding box center [397, 369] width 215 height 122
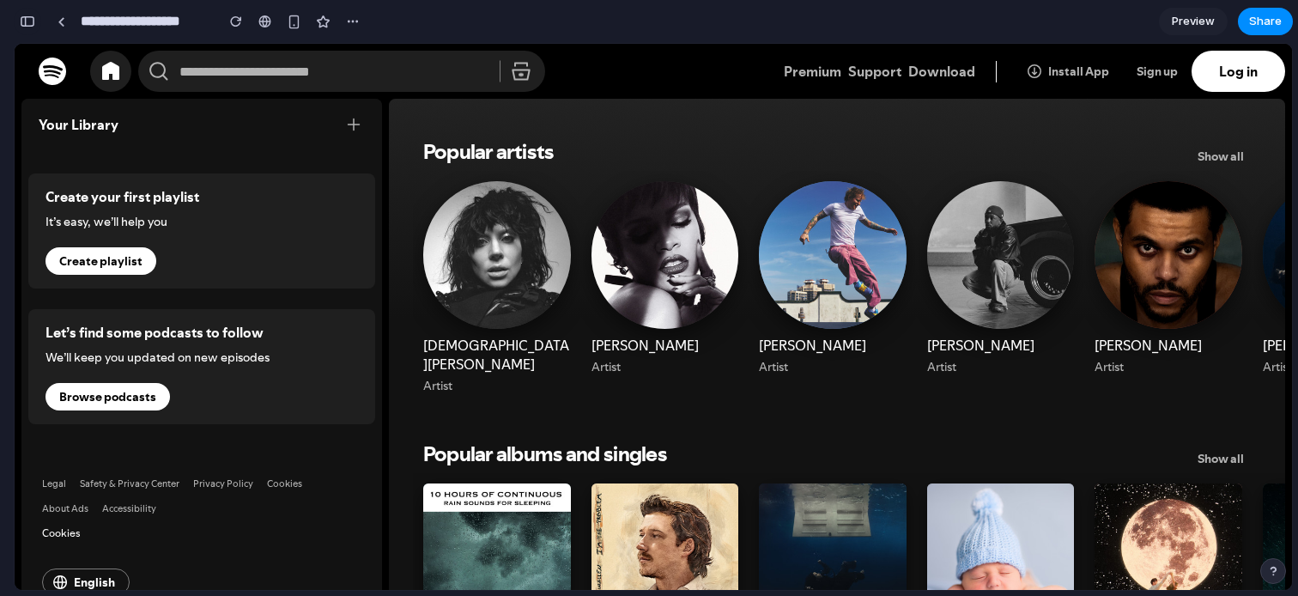
click at [35, 15] on button "button" at bounding box center [27, 21] width 27 height 27
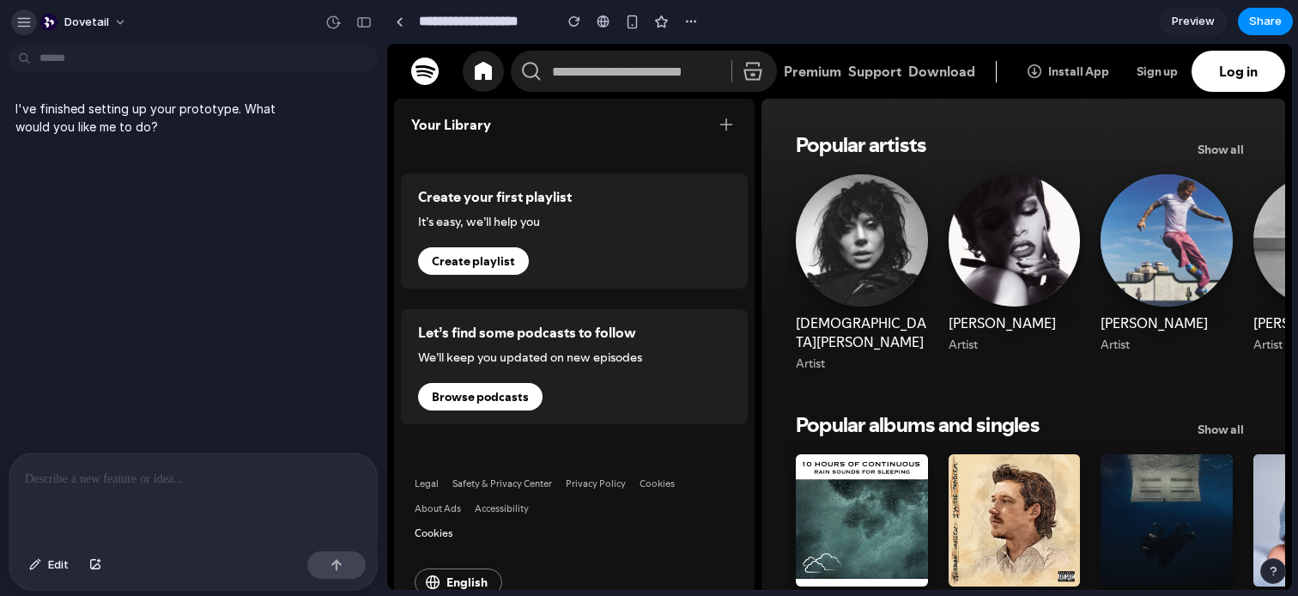
click at [22, 11] on button "button" at bounding box center [24, 22] width 26 height 26
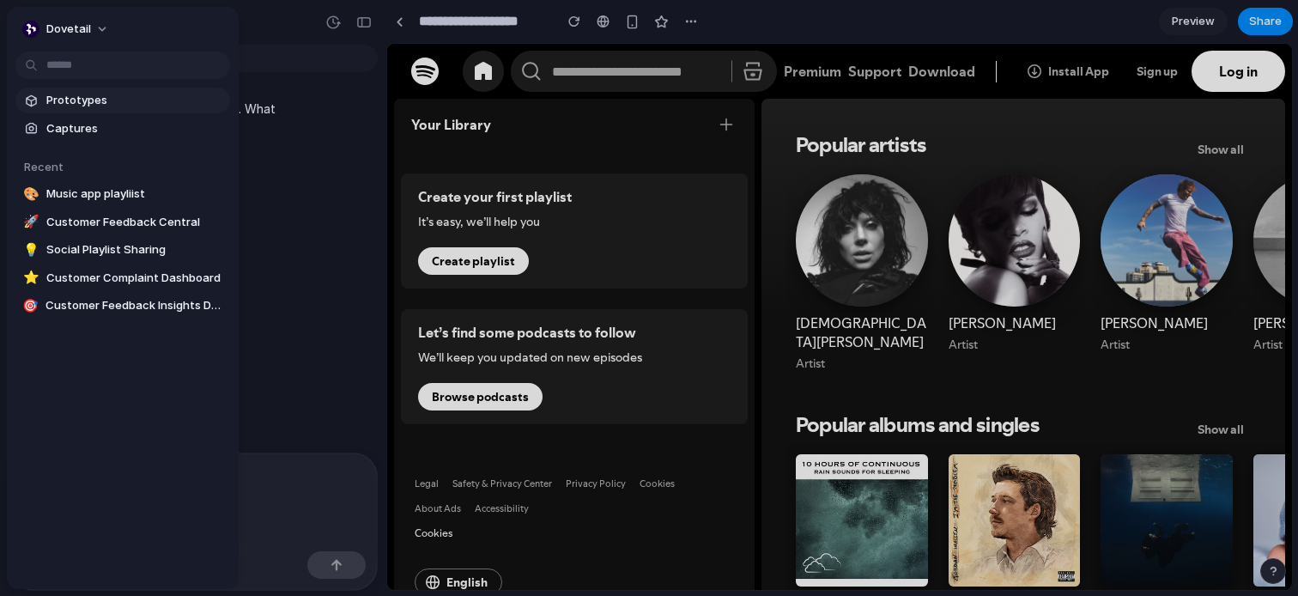
click at [94, 100] on span "Prototypes" at bounding box center [134, 100] width 177 height 17
